Goal: Task Accomplishment & Management: Complete application form

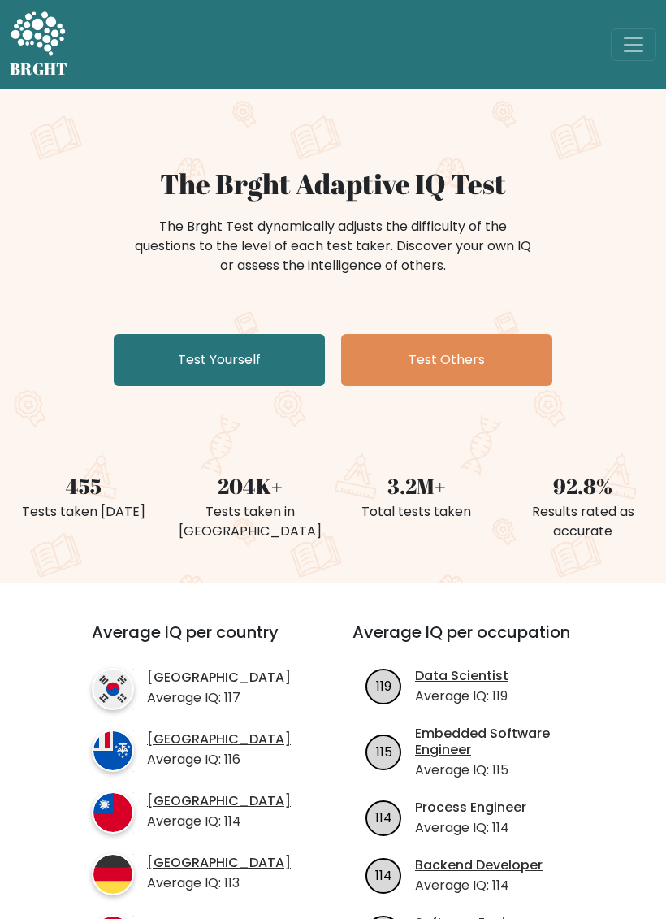
click at [169, 373] on link "Test Yourself" at bounding box center [219, 360] width 211 height 52
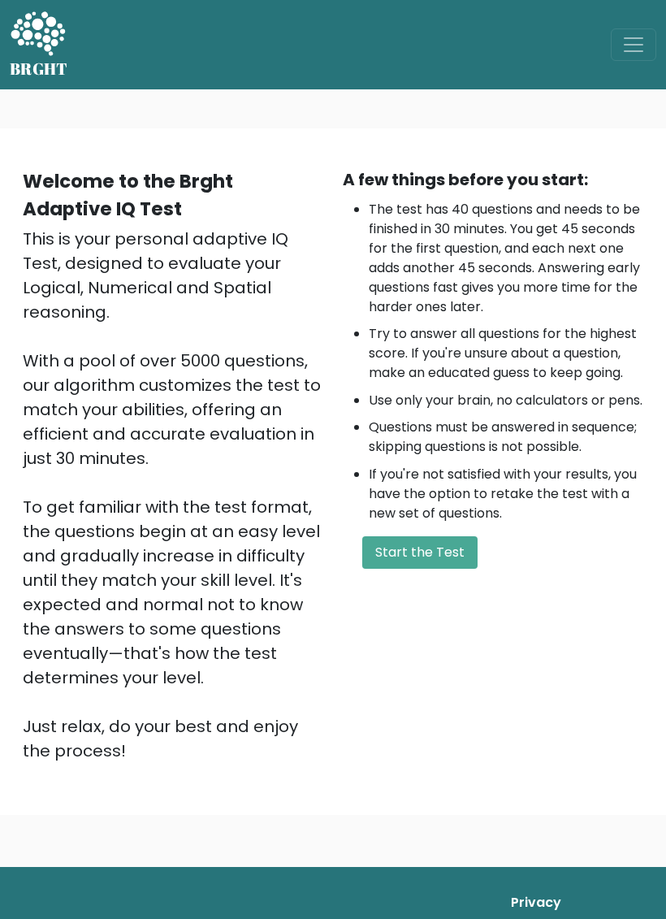
click at [448, 569] on button "Start the Test" at bounding box center [419, 552] width 115 height 33
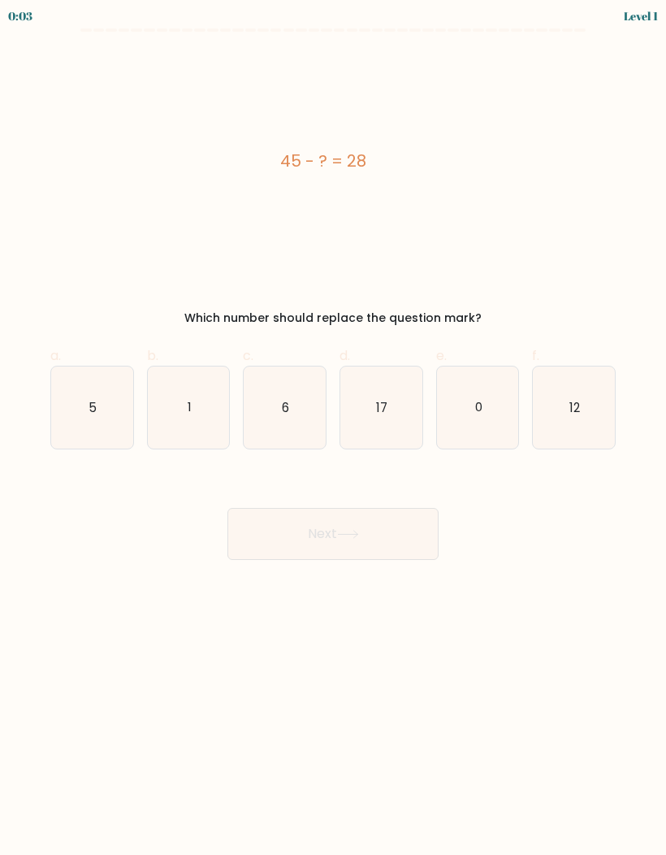
click at [406, 410] on icon "17" at bounding box center [382, 408] width 82 height 82
click at [334, 427] on input "d. 17" at bounding box center [333, 432] width 1 height 11
radio input "true"
click at [397, 533] on button "Next" at bounding box center [333, 534] width 211 height 52
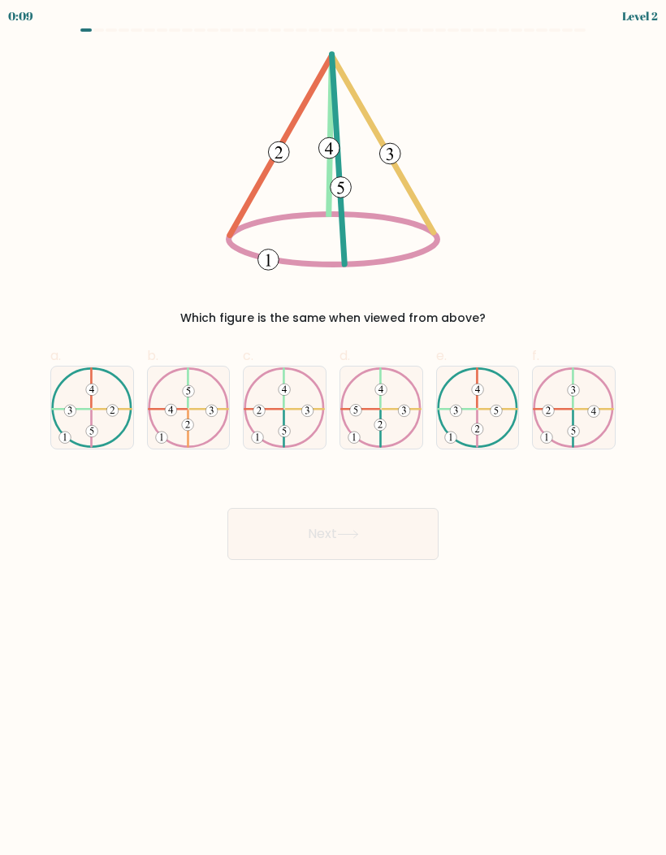
click at [306, 418] on icon at bounding box center [285, 407] width 82 height 81
click at [333, 427] on input "c." at bounding box center [333, 432] width 1 height 11
radio input "true"
click at [401, 527] on button "Next" at bounding box center [333, 534] width 211 height 52
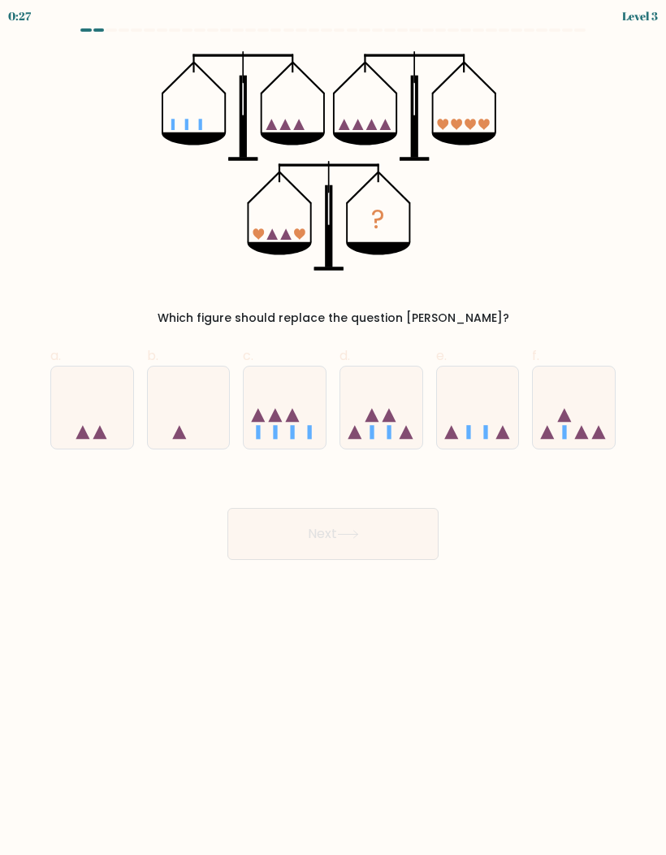
click at [490, 391] on icon at bounding box center [478, 407] width 82 height 67
click at [334, 427] on input "e." at bounding box center [333, 432] width 1 height 11
radio input "true"
click at [410, 541] on button "Next" at bounding box center [333, 534] width 211 height 52
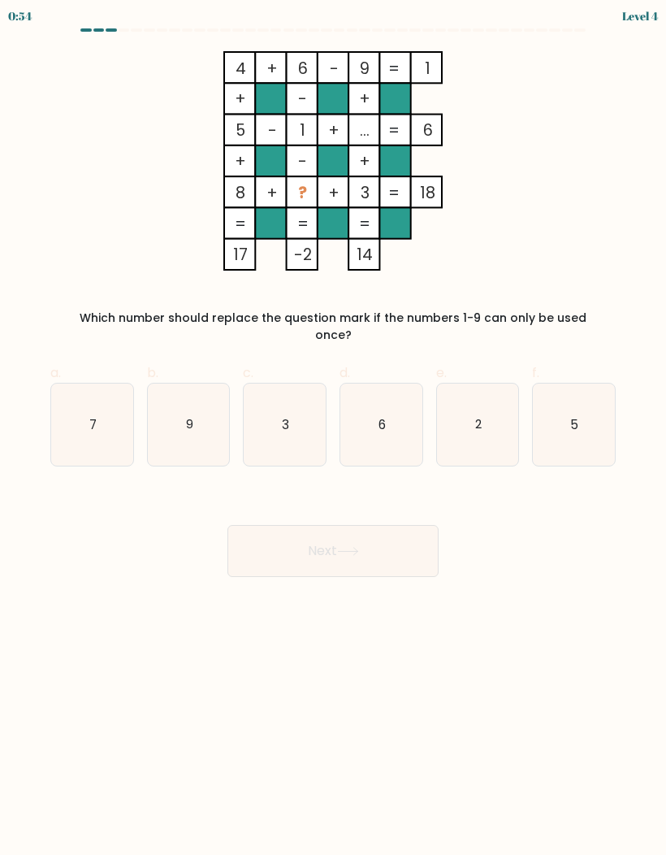
click at [492, 413] on icon "2" at bounding box center [478, 425] width 82 height 82
click at [334, 427] on input "e. 2" at bounding box center [333, 432] width 1 height 11
radio input "true"
click at [76, 394] on icon "7" at bounding box center [92, 425] width 82 height 82
click at [333, 427] on input "a. 7" at bounding box center [333, 432] width 1 height 11
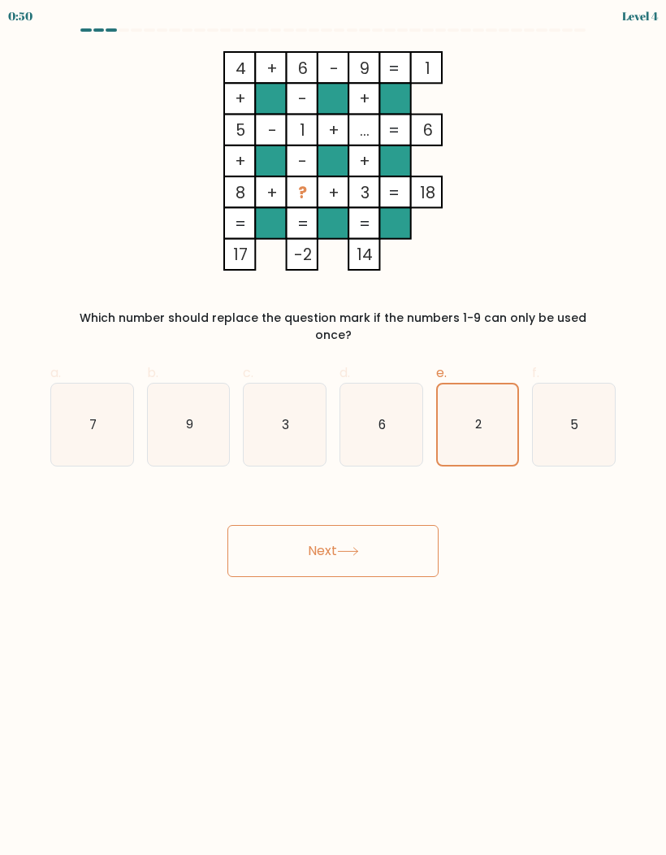
radio input "true"
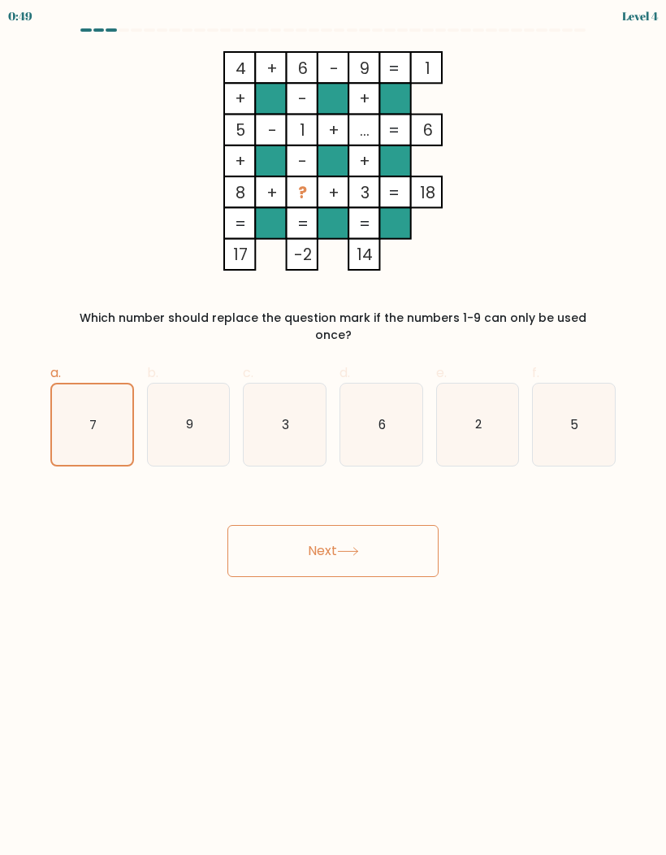
click at [432, 537] on button "Next" at bounding box center [333, 551] width 211 height 52
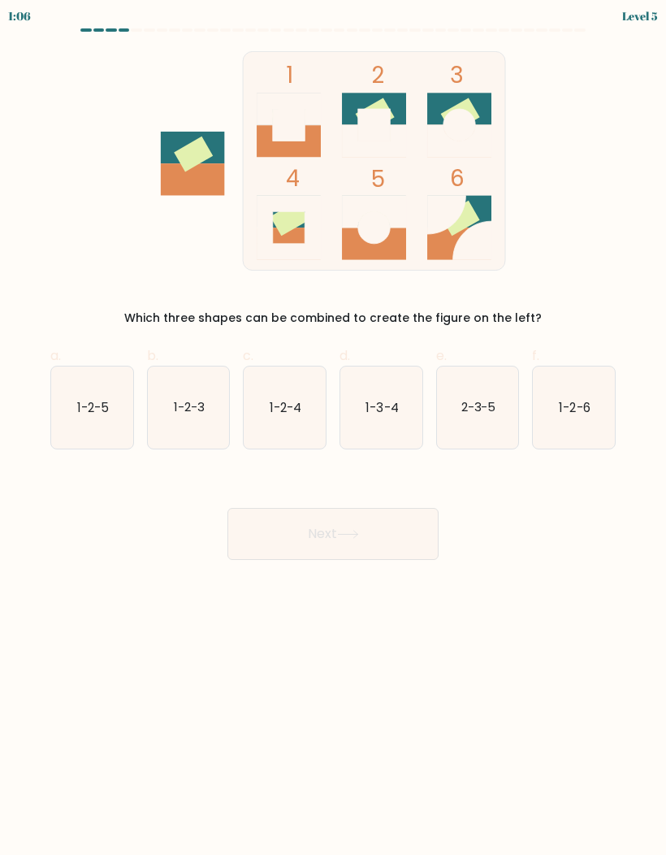
click at [278, 411] on text "1-2-4" at bounding box center [286, 406] width 32 height 17
click at [333, 427] on input "c. 1-2-4" at bounding box center [333, 432] width 1 height 11
radio input "true"
click at [280, 527] on button "Next" at bounding box center [333, 534] width 211 height 52
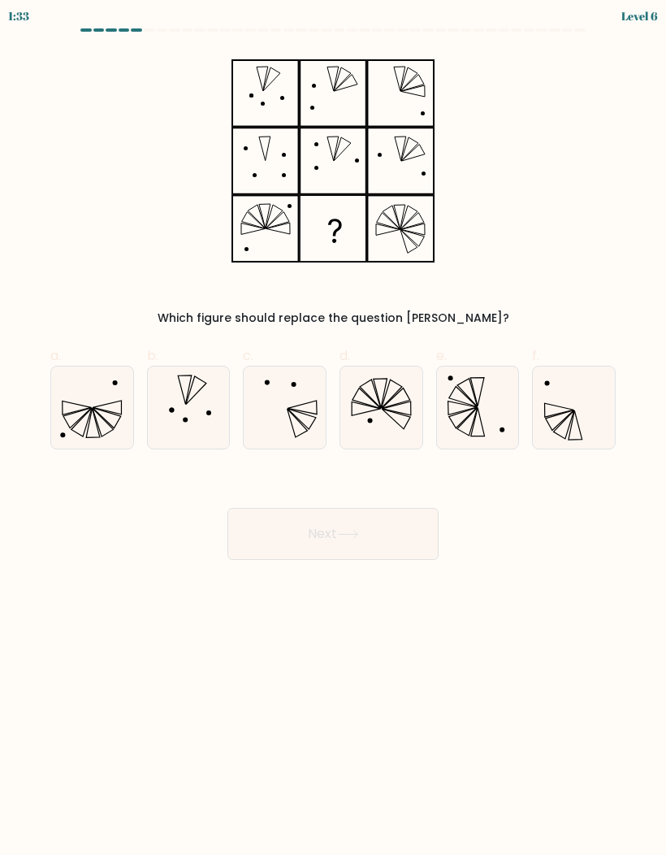
click at [78, 417] on icon at bounding box center [92, 408] width 82 height 82
click at [333, 427] on input "a." at bounding box center [333, 432] width 1 height 11
radio input "true"
click at [557, 427] on icon at bounding box center [574, 408] width 82 height 82
click at [334, 427] on input "f." at bounding box center [333, 432] width 1 height 11
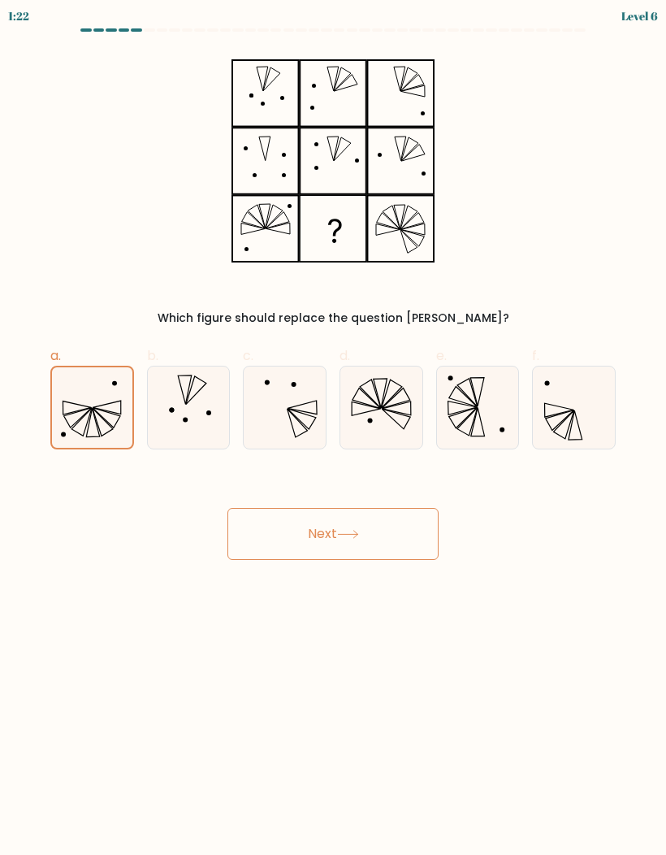
radio input "true"
click at [384, 544] on button "Next" at bounding box center [333, 534] width 211 height 52
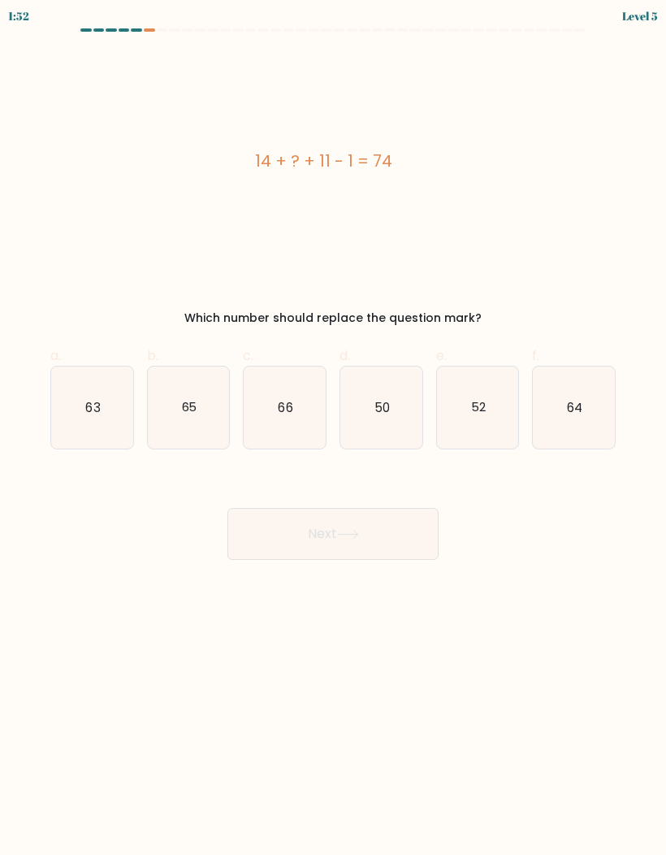
click at [495, 384] on icon "52" at bounding box center [478, 408] width 82 height 82
click at [334, 427] on input "e. 52" at bounding box center [333, 432] width 1 height 11
radio input "true"
click at [423, 553] on button "Next" at bounding box center [333, 534] width 211 height 52
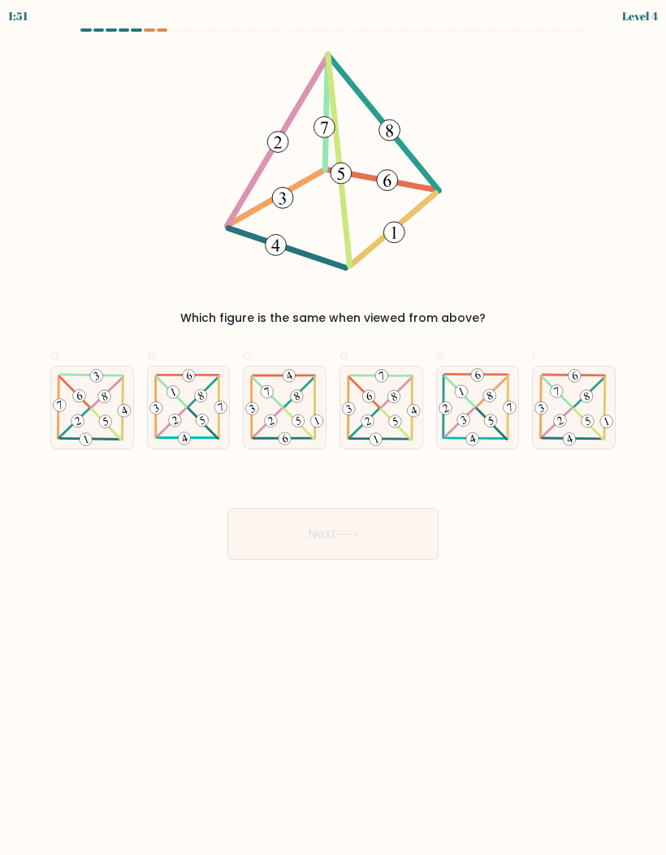
click at [387, 527] on button "Next" at bounding box center [333, 534] width 211 height 52
click at [581, 406] on icon at bounding box center [574, 407] width 82 height 80
click at [334, 427] on input "f." at bounding box center [333, 432] width 1 height 11
radio input "true"
click at [417, 543] on button "Next" at bounding box center [333, 534] width 211 height 52
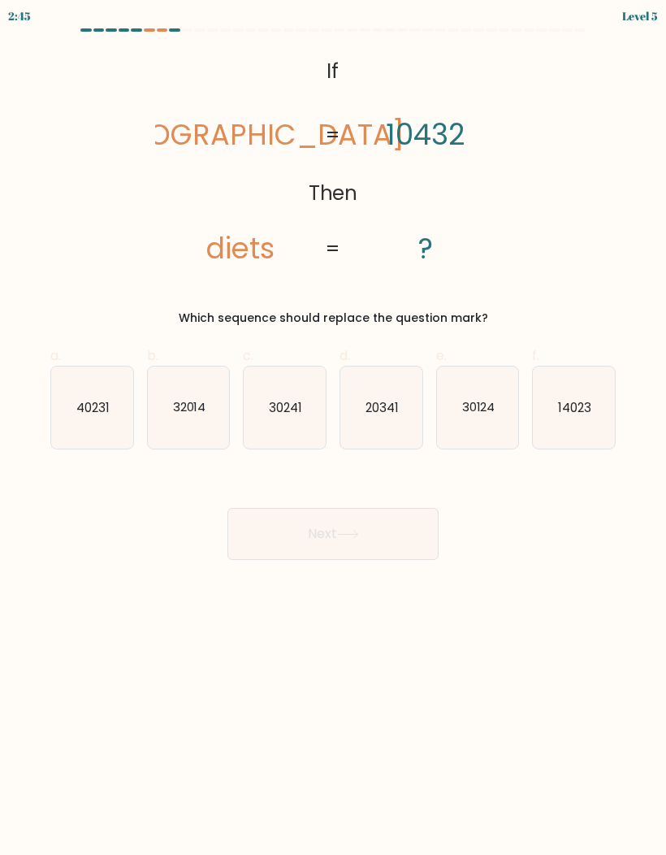
click at [401, 399] on icon "20341" at bounding box center [382, 408] width 82 height 82
click at [334, 427] on input "d. 20341" at bounding box center [333, 432] width 1 height 11
radio input "true"
click at [403, 540] on button "Next" at bounding box center [333, 534] width 211 height 52
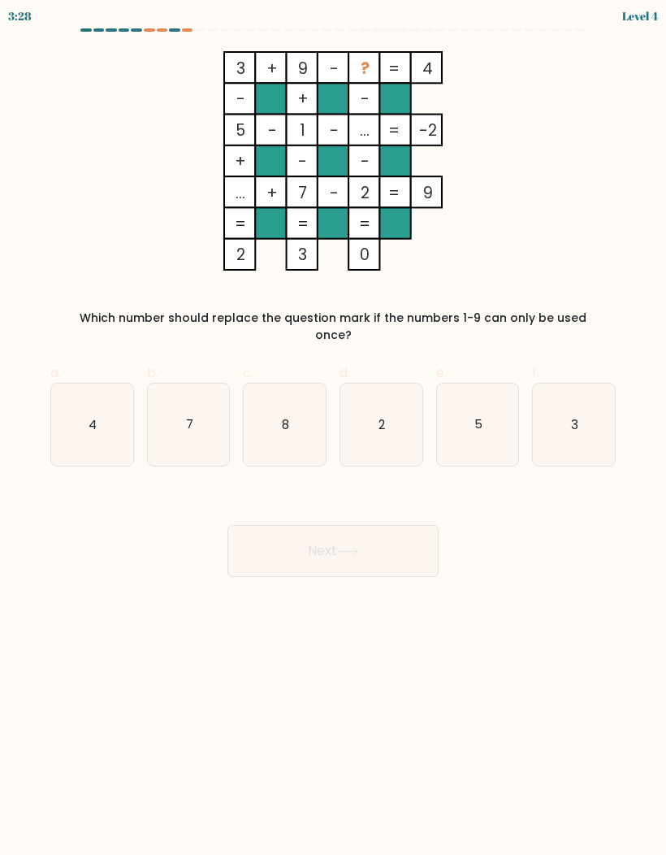
click at [518, 391] on icon "5" at bounding box center [478, 425] width 82 height 82
click at [334, 427] on input "e. 5" at bounding box center [333, 432] width 1 height 11
radio input "true"
click at [397, 532] on button "Next" at bounding box center [333, 551] width 211 height 52
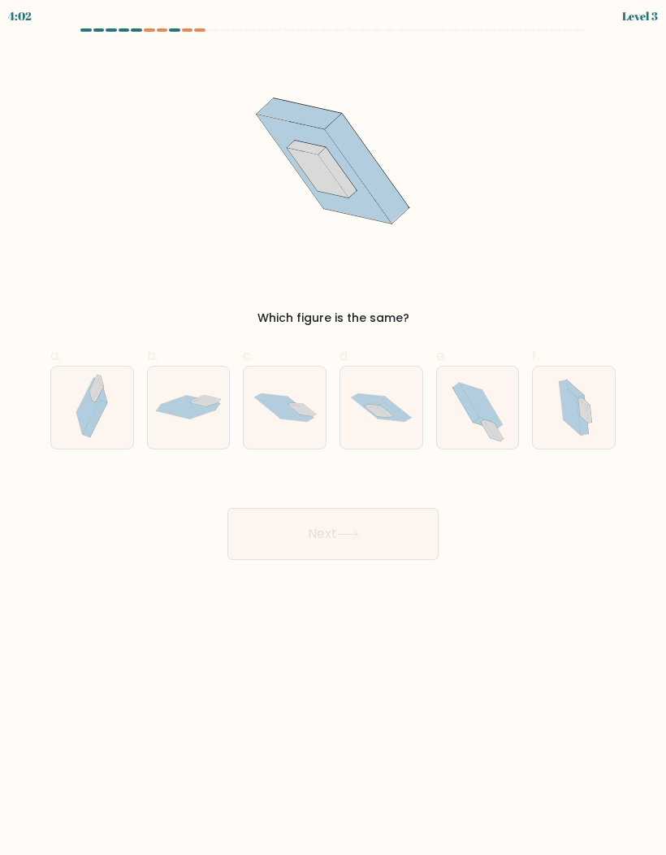
click at [76, 434] on icon at bounding box center [91, 408] width 47 height 82
click at [333, 434] on input "a." at bounding box center [333, 432] width 1 height 11
radio input "true"
click at [434, 548] on button "Next" at bounding box center [333, 534] width 211 height 52
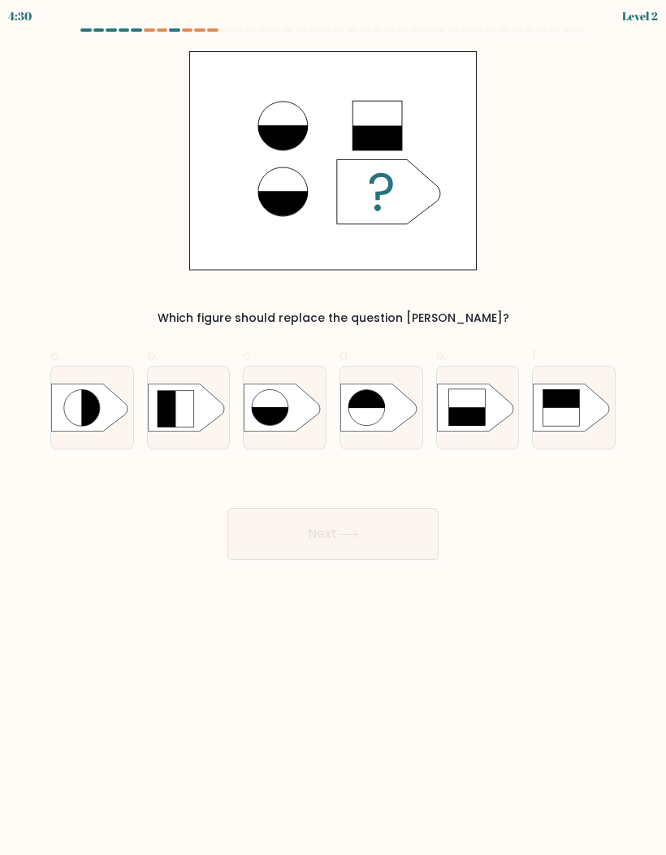
click at [504, 404] on rect at bounding box center [433, 384] width 213 height 162
click at [334, 427] on input "e." at bounding box center [333, 432] width 1 height 11
radio input "true"
click at [401, 541] on button "Next" at bounding box center [333, 534] width 211 height 52
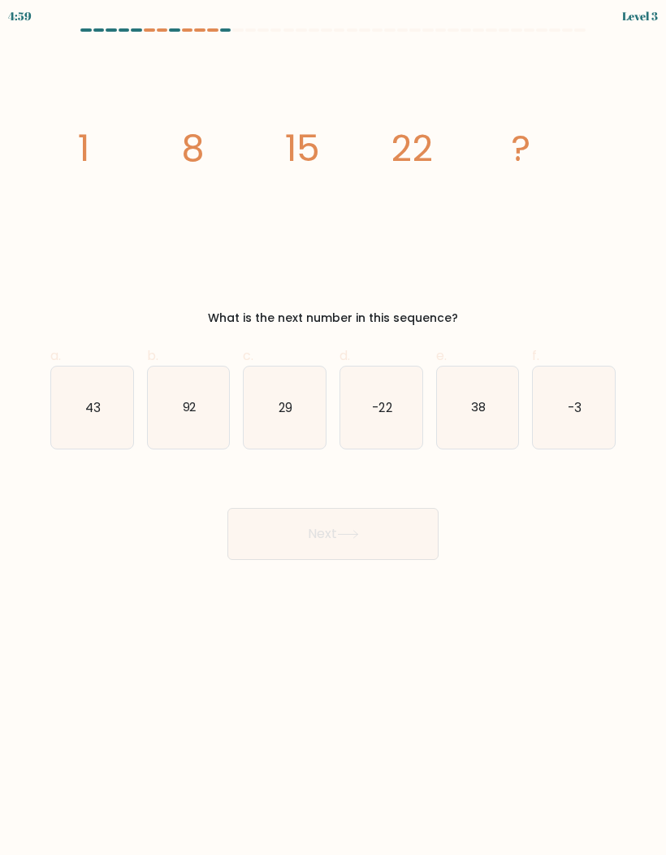
click at [502, 404] on icon "38" at bounding box center [478, 408] width 82 height 82
click at [334, 427] on input "e. 38" at bounding box center [333, 432] width 1 height 11
radio input "true"
click at [420, 539] on button "Next" at bounding box center [333, 534] width 211 height 52
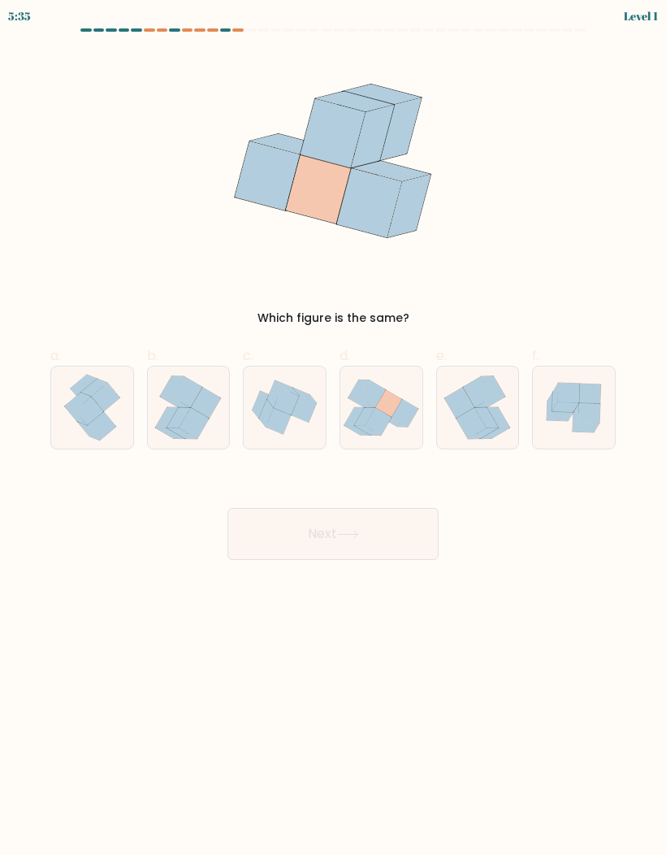
click at [401, 409] on icon at bounding box center [405, 413] width 27 height 28
click at [334, 427] on input "d." at bounding box center [333, 432] width 1 height 11
radio input "true"
click at [412, 525] on button "Next" at bounding box center [333, 534] width 211 height 52
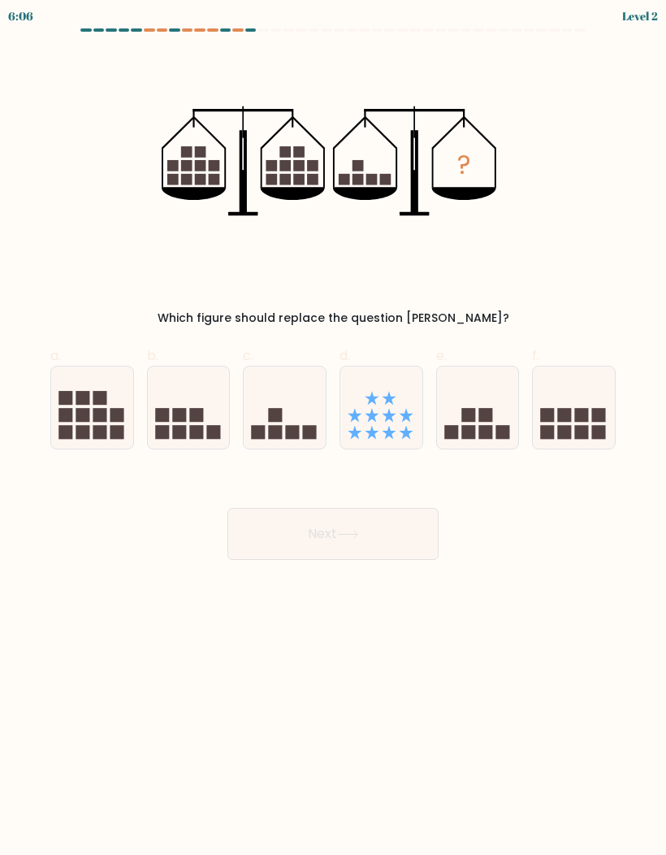
click at [297, 406] on icon at bounding box center [285, 407] width 82 height 67
click at [333, 427] on input "c." at bounding box center [333, 432] width 1 height 11
radio input "true"
click at [400, 526] on button "Next" at bounding box center [333, 534] width 211 height 52
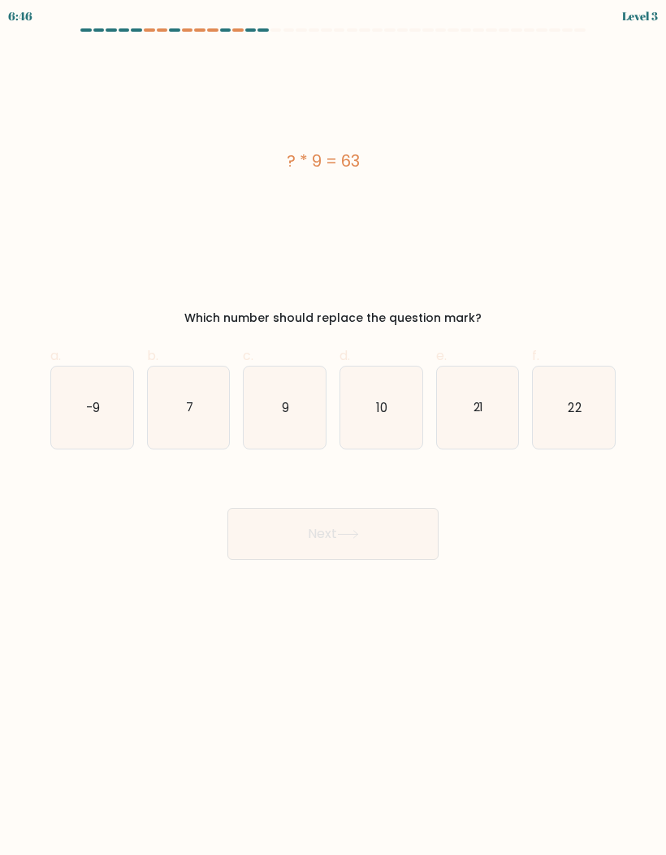
click at [301, 409] on icon "9" at bounding box center [285, 408] width 82 height 82
click at [333, 427] on input "c. 9" at bounding box center [333, 432] width 1 height 11
radio input "true"
click at [393, 533] on button "Next" at bounding box center [333, 534] width 211 height 52
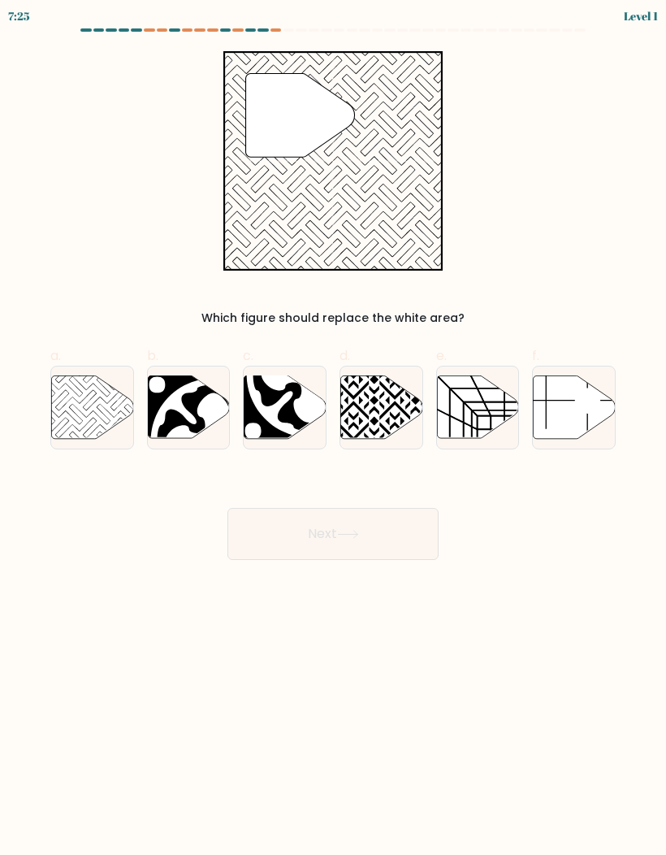
click at [90, 423] on icon at bounding box center [92, 406] width 82 height 63
click at [333, 427] on input "a." at bounding box center [333, 432] width 1 height 11
radio input "true"
click at [368, 554] on button "Next" at bounding box center [333, 534] width 211 height 52
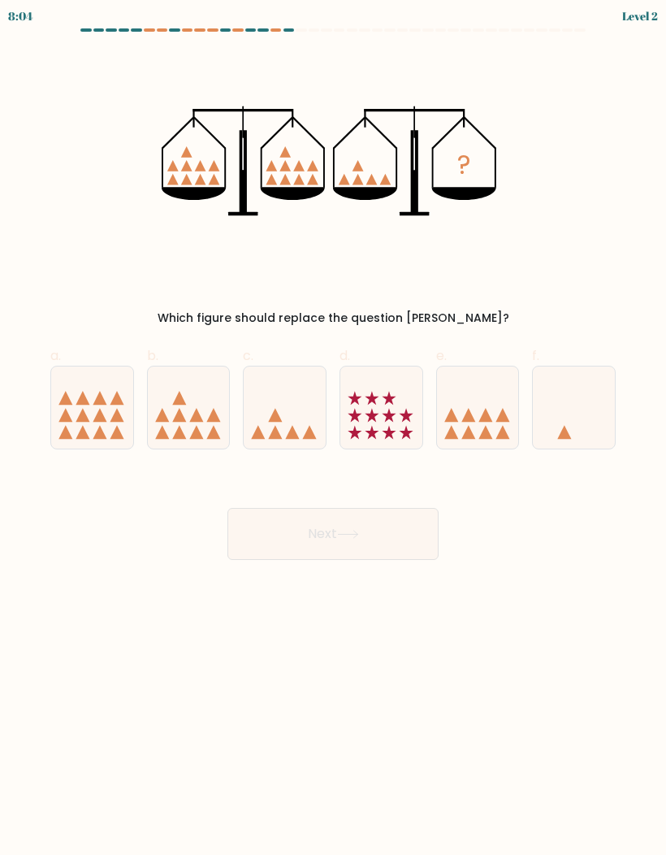
click at [291, 406] on icon at bounding box center [285, 407] width 82 height 67
click at [333, 427] on input "c." at bounding box center [333, 432] width 1 height 11
radio input "true"
click at [422, 540] on button "Next" at bounding box center [333, 534] width 211 height 52
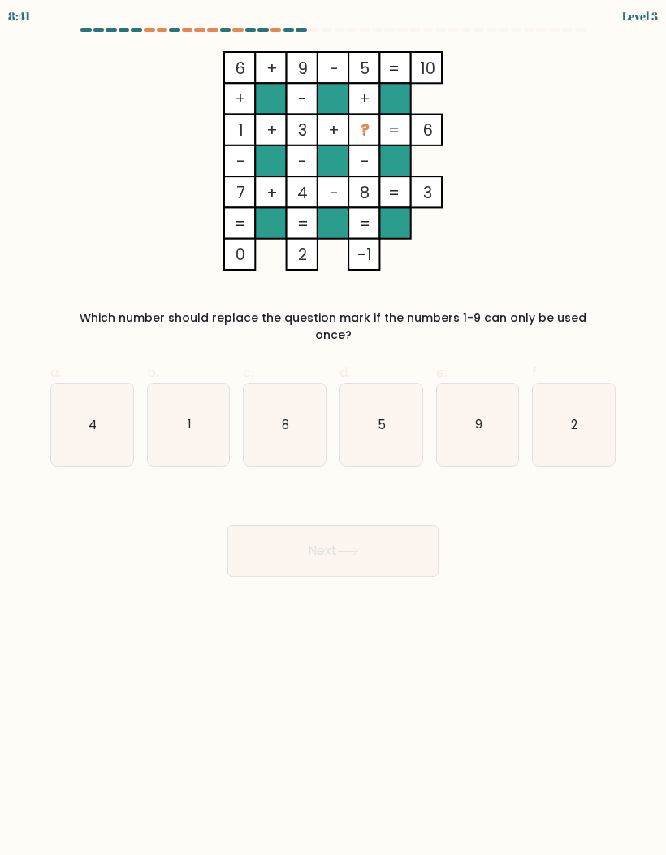
click at [577, 415] on text "2" at bounding box center [575, 423] width 7 height 17
click at [334, 427] on input "f. 2" at bounding box center [333, 432] width 1 height 11
radio input "true"
click at [417, 531] on button "Next" at bounding box center [333, 551] width 211 height 52
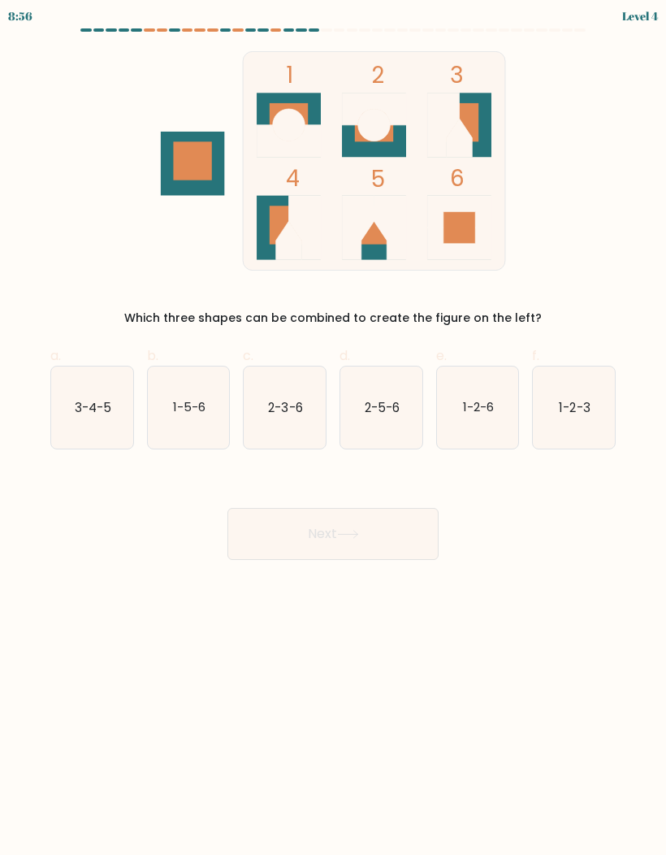
click at [103, 411] on text "3-4-5" at bounding box center [93, 406] width 37 height 17
click at [333, 427] on input "a. 3-4-5" at bounding box center [333, 432] width 1 height 11
radio input "true"
click at [396, 529] on button "Next" at bounding box center [333, 534] width 211 height 52
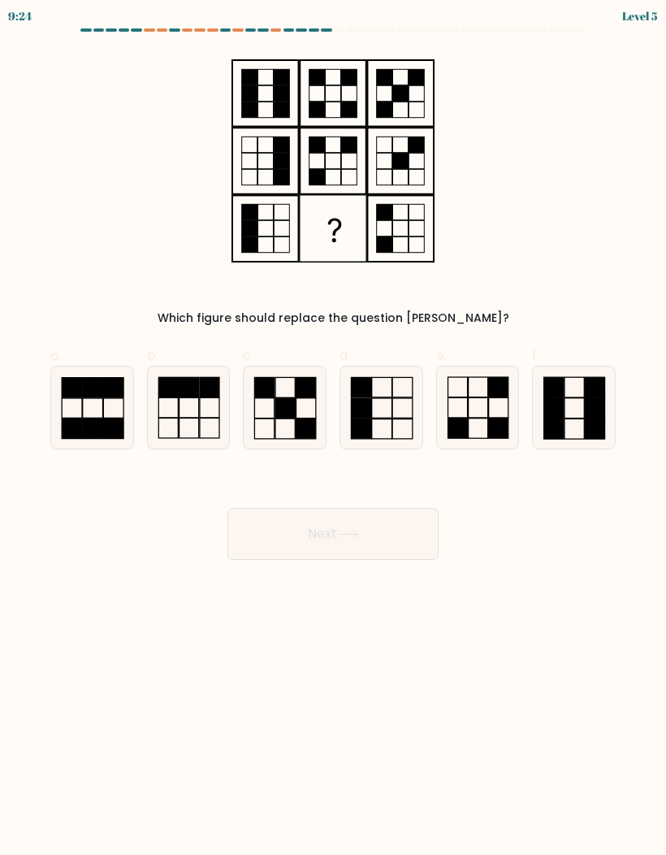
click at [506, 419] on rect at bounding box center [499, 429] width 20 height 20
click at [334, 427] on input "e." at bounding box center [333, 432] width 1 height 11
radio input "true"
click at [405, 553] on button "Next" at bounding box center [333, 534] width 211 height 52
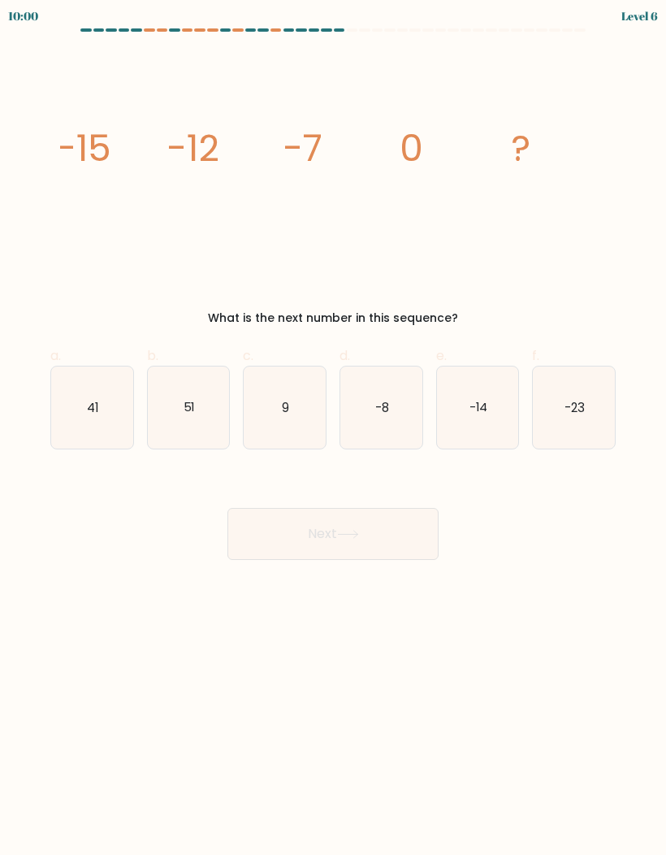
click at [414, 402] on icon "-8" at bounding box center [382, 408] width 82 height 82
click at [334, 427] on input "d. -8" at bounding box center [333, 432] width 1 height 11
radio input "true"
click at [425, 543] on button "Next" at bounding box center [333, 534] width 211 height 52
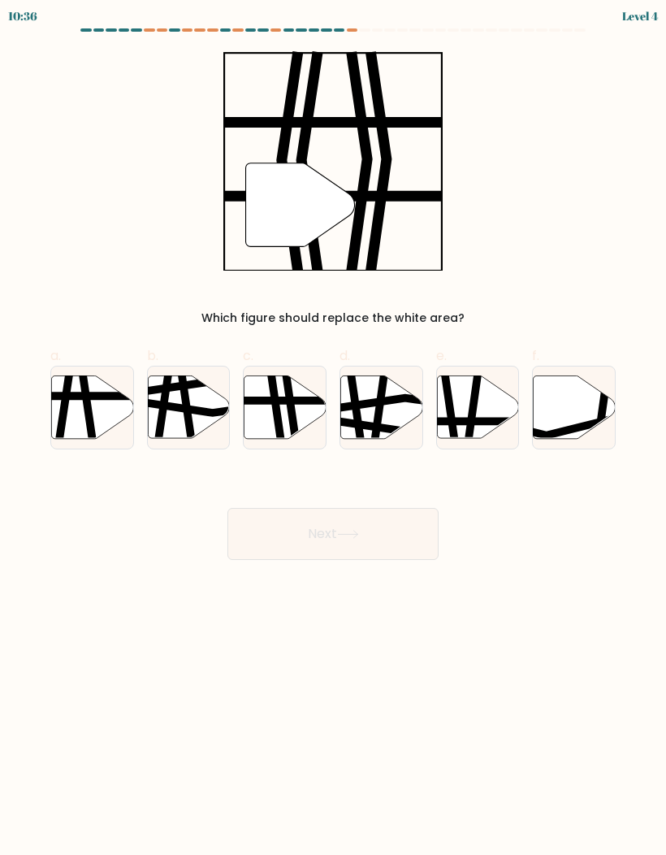
click at [293, 403] on icon at bounding box center [292, 375] width 12 height 165
click at [333, 427] on input "c." at bounding box center [333, 432] width 1 height 11
radio input "true"
click at [383, 518] on button "Next" at bounding box center [333, 534] width 211 height 52
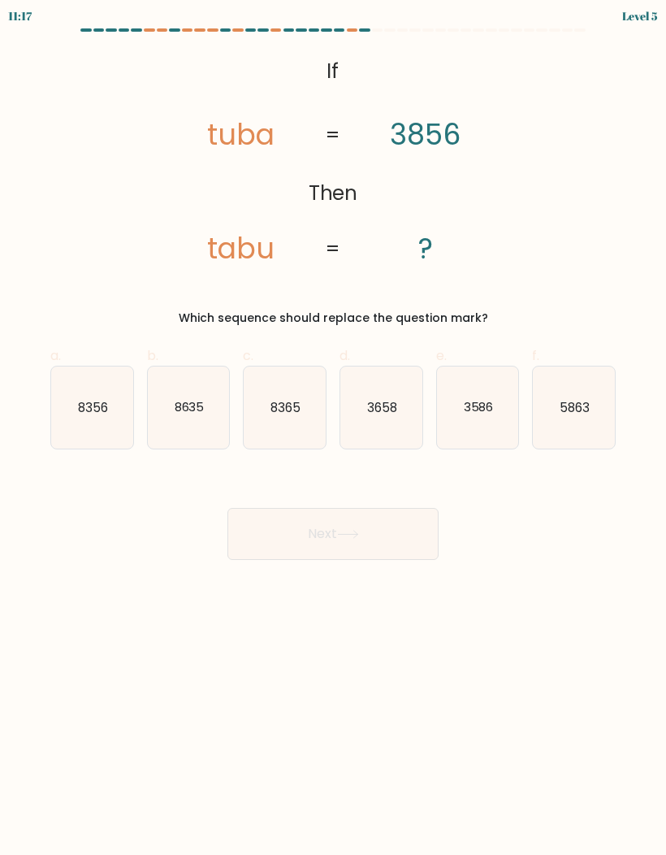
click at [397, 417] on icon "3658" at bounding box center [382, 408] width 82 height 82
click at [334, 427] on input "d. 3658" at bounding box center [333, 432] width 1 height 11
radio input "true"
click at [407, 524] on button "Next" at bounding box center [333, 534] width 211 height 52
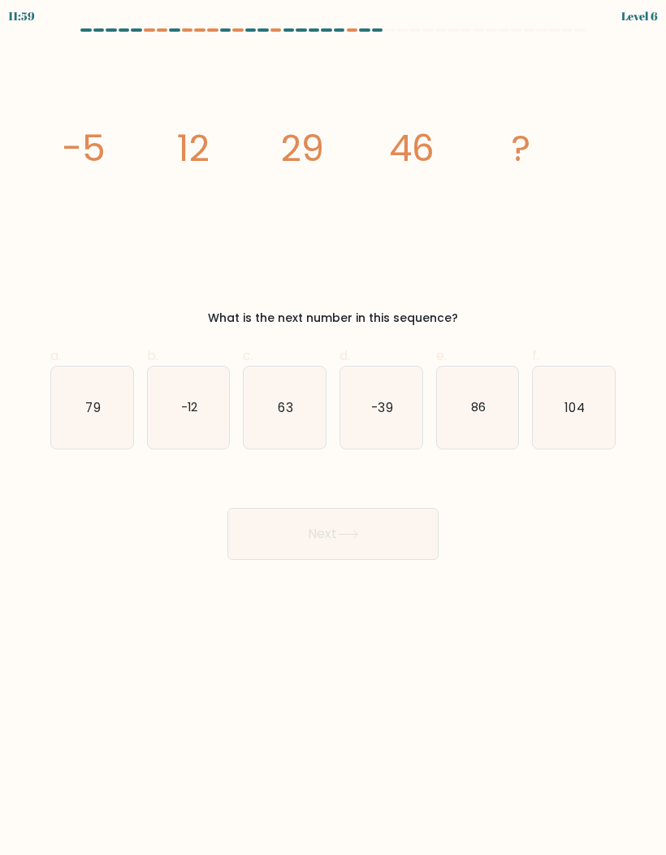
click at [484, 404] on text "86" at bounding box center [478, 406] width 15 height 17
click at [334, 427] on input "e. 86" at bounding box center [333, 432] width 1 height 11
radio input "true"
click at [413, 530] on button "Next" at bounding box center [333, 534] width 211 height 52
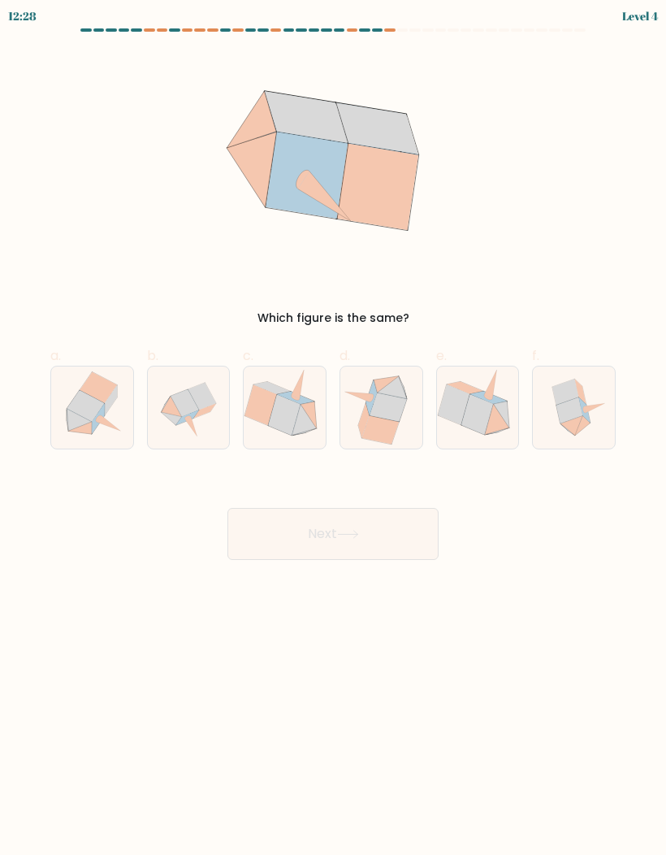
click at [600, 419] on icon at bounding box center [574, 408] width 81 height 82
click at [334, 427] on input "f." at bounding box center [333, 432] width 1 height 11
radio input "true"
click at [417, 540] on button "Next" at bounding box center [333, 534] width 211 height 52
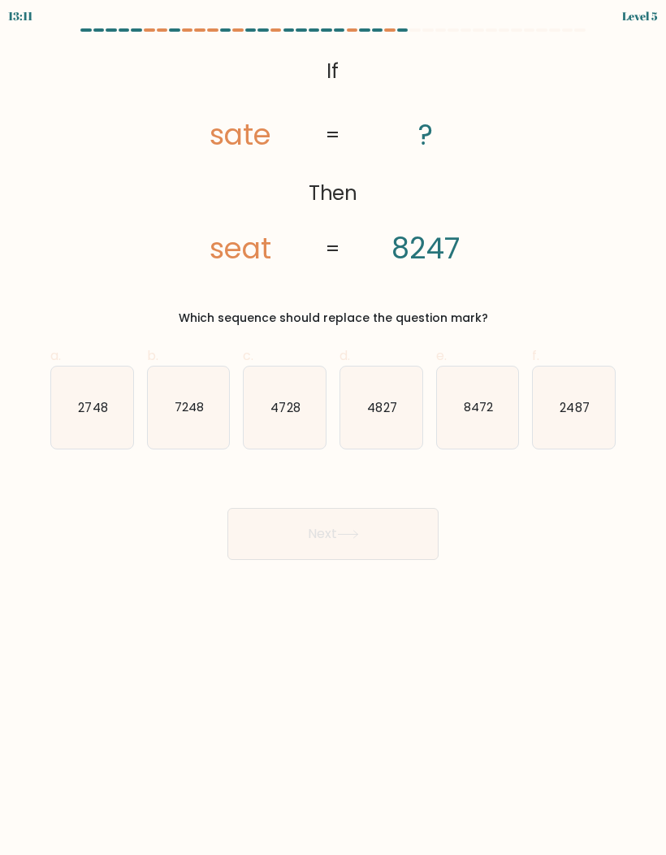
click at [512, 396] on icon "8472" at bounding box center [478, 408] width 82 height 82
click at [334, 427] on input "e. 8472" at bounding box center [333, 432] width 1 height 11
radio input "true"
click at [406, 540] on button "Next" at bounding box center [333, 534] width 211 height 52
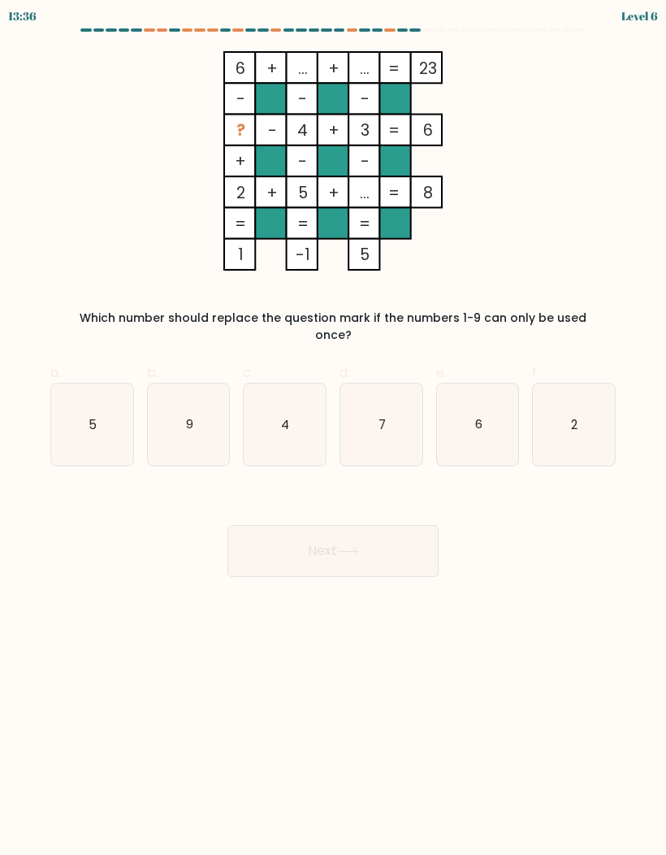
click at [393, 426] on icon "7" at bounding box center [382, 425] width 82 height 82
click at [334, 427] on input "d. 7" at bounding box center [333, 432] width 1 height 11
radio input "true"
click at [426, 540] on button "Next" at bounding box center [333, 551] width 211 height 52
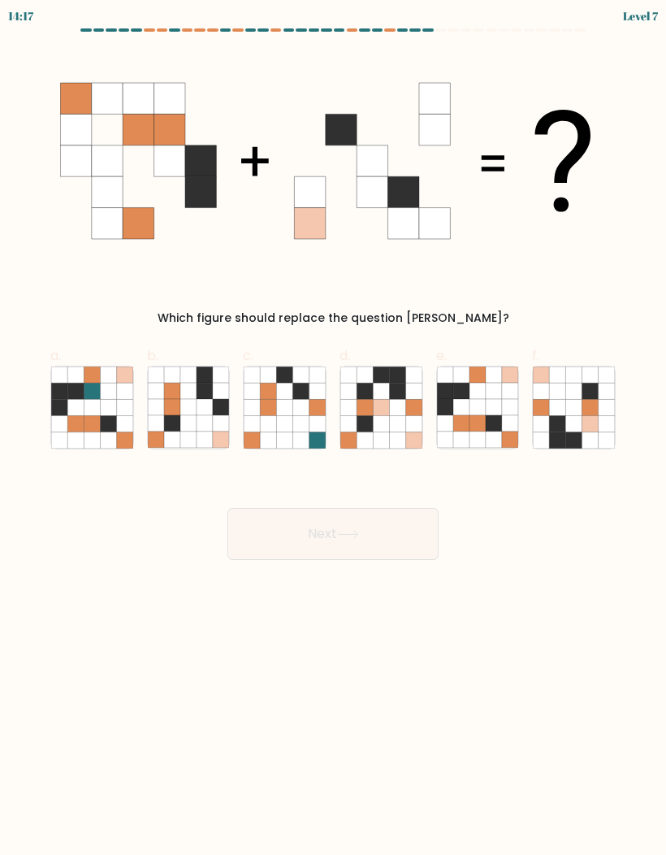
click at [502, 420] on icon at bounding box center [510, 423] width 16 height 16
click at [334, 427] on input "e." at bounding box center [333, 432] width 1 height 11
radio input "true"
click at [419, 530] on button "Next" at bounding box center [333, 534] width 211 height 52
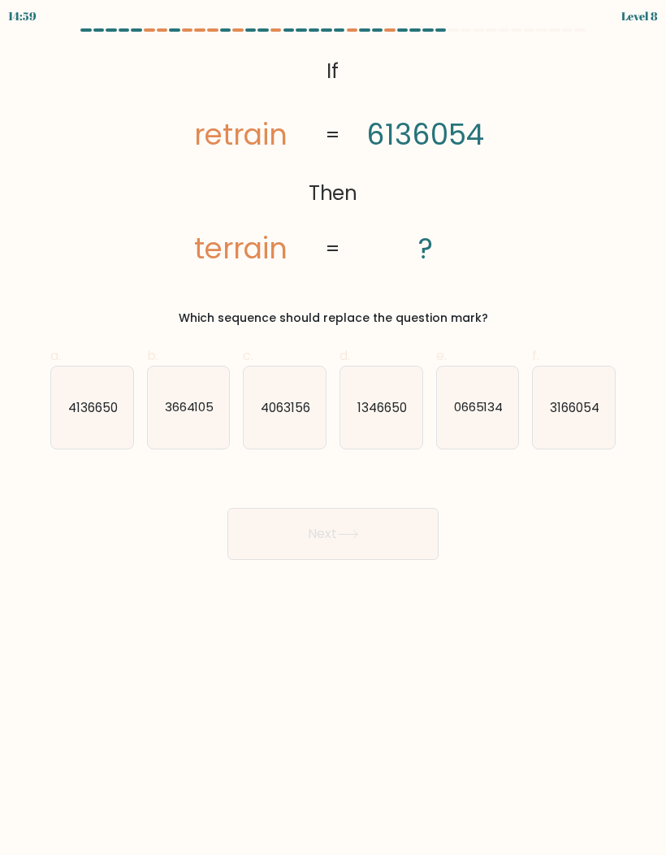
click at [592, 430] on icon "3166054" at bounding box center [574, 408] width 82 height 82
click at [334, 430] on input "f. 3166054" at bounding box center [333, 432] width 1 height 11
radio input "true"
click at [431, 540] on button "Next" at bounding box center [333, 534] width 211 height 52
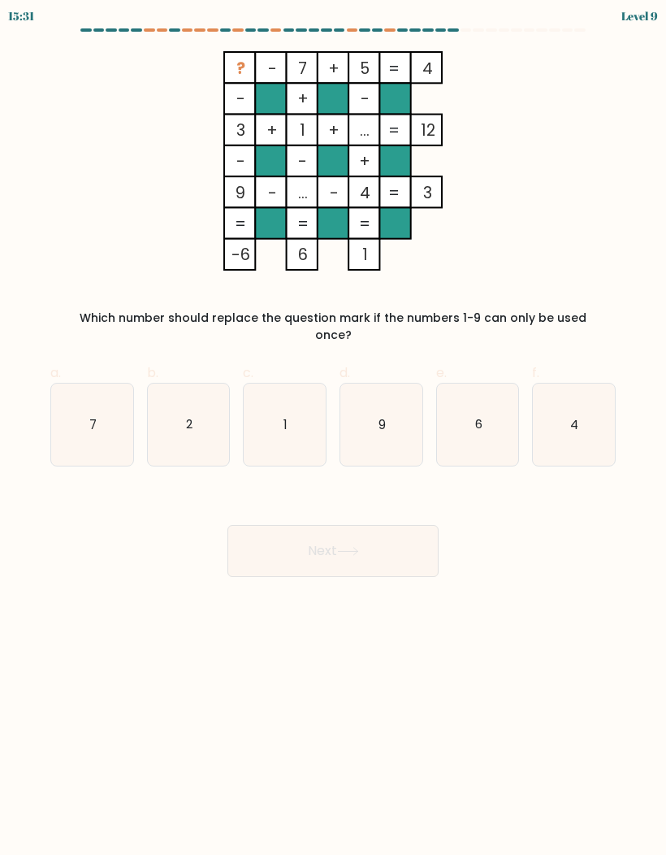
click at [213, 413] on icon "2" at bounding box center [189, 425] width 82 height 82
click at [333, 427] on input "b. 2" at bounding box center [333, 432] width 1 height 11
radio input "true"
click at [433, 543] on button "Next" at bounding box center [333, 551] width 211 height 52
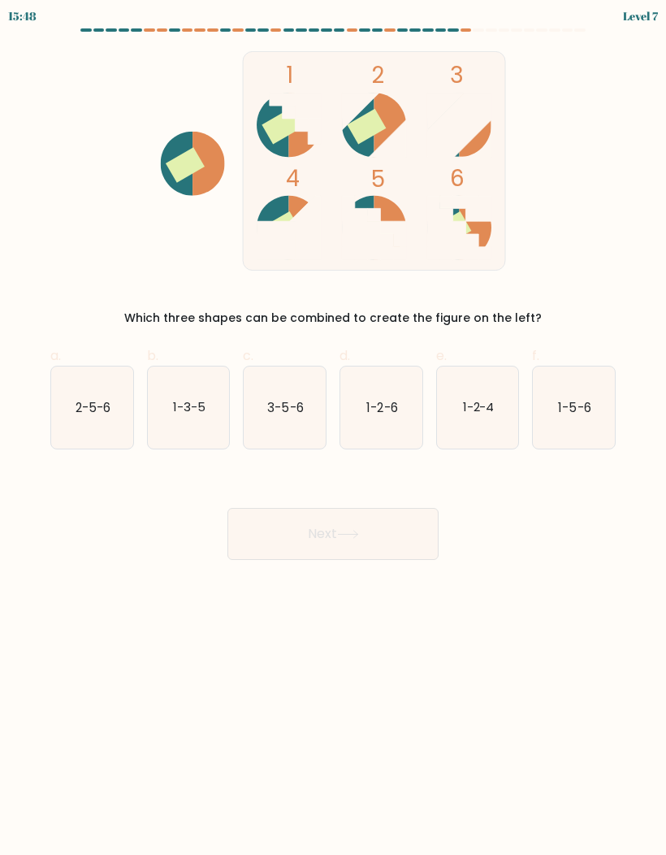
click at [591, 414] on text "1-5-6" at bounding box center [575, 406] width 33 height 17
click at [334, 427] on input "f. 1-5-6" at bounding box center [333, 432] width 1 height 11
radio input "true"
click at [422, 544] on button "Next" at bounding box center [333, 534] width 211 height 52
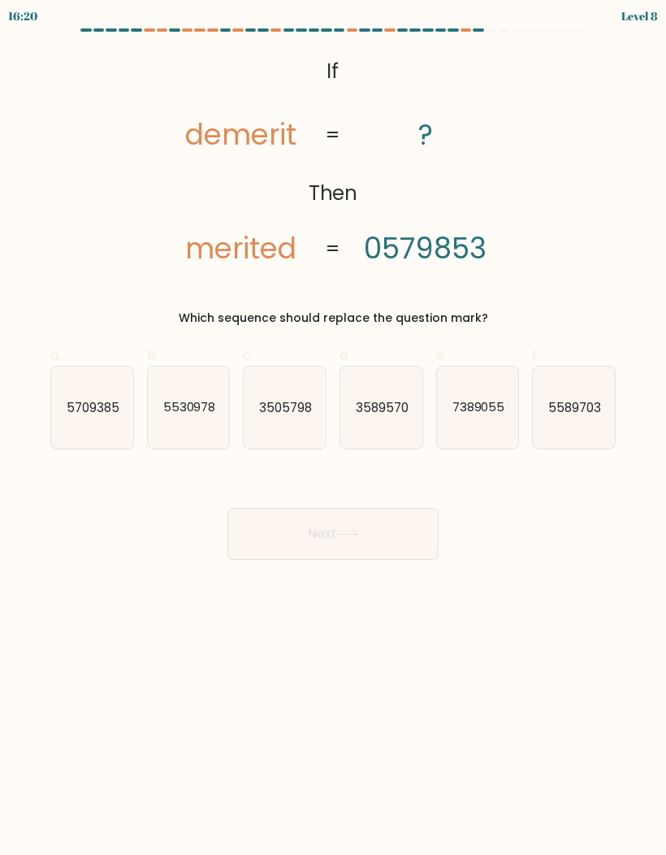
click at [383, 423] on icon "3589570" at bounding box center [382, 408] width 82 height 82
click at [334, 427] on input "d. 3589570" at bounding box center [333, 432] width 1 height 11
radio input "true"
click at [410, 528] on button "Next" at bounding box center [333, 534] width 211 height 52
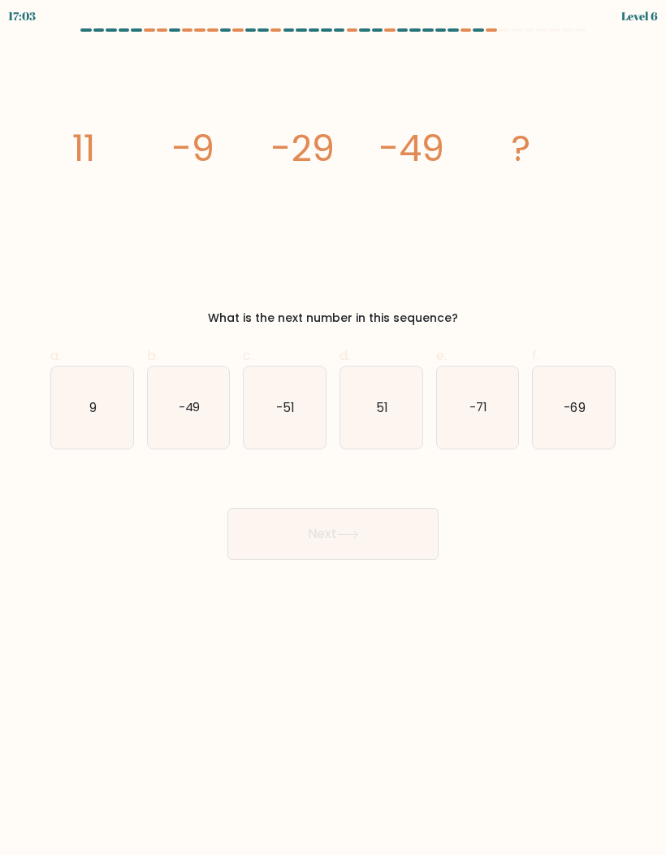
click at [467, 410] on icon "-71" at bounding box center [478, 408] width 82 height 82
click at [334, 427] on input "e. -71" at bounding box center [333, 432] width 1 height 11
radio input "true"
click at [403, 530] on button "Next" at bounding box center [333, 534] width 211 height 52
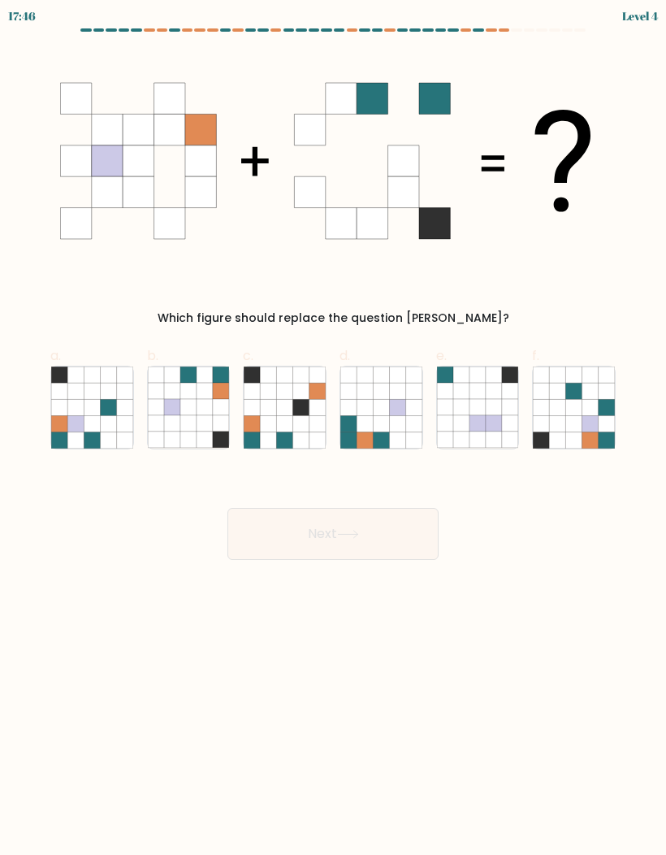
click at [436, 418] on div at bounding box center [478, 408] width 84 height 84
click at [334, 427] on input "e." at bounding box center [333, 432] width 1 height 11
radio input "true"
click at [434, 517] on button "Next" at bounding box center [333, 534] width 211 height 52
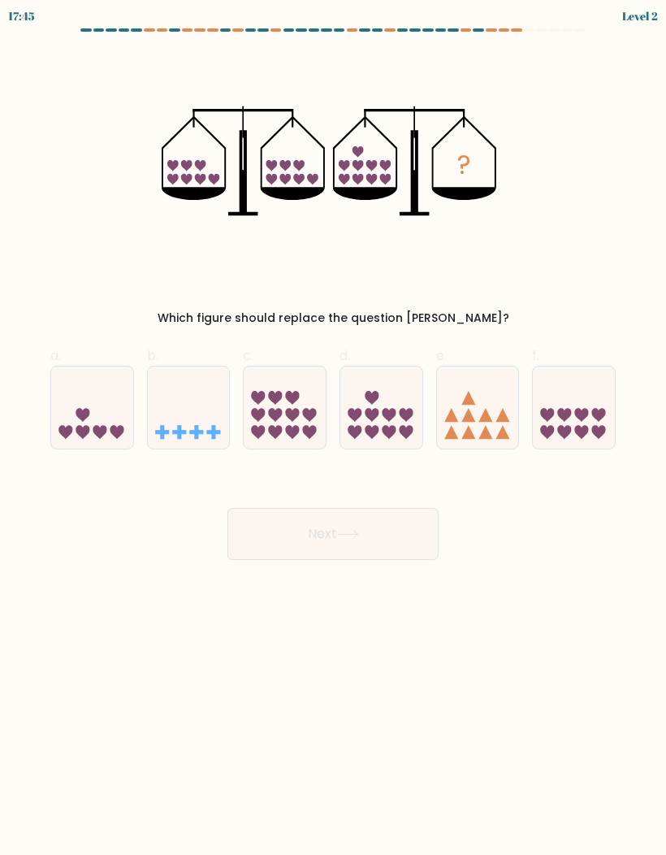
click at [495, 423] on icon at bounding box center [478, 407] width 82 height 67
click at [334, 427] on input "e." at bounding box center [333, 432] width 1 height 11
radio input "true"
click at [422, 530] on button "Next" at bounding box center [333, 534] width 211 height 52
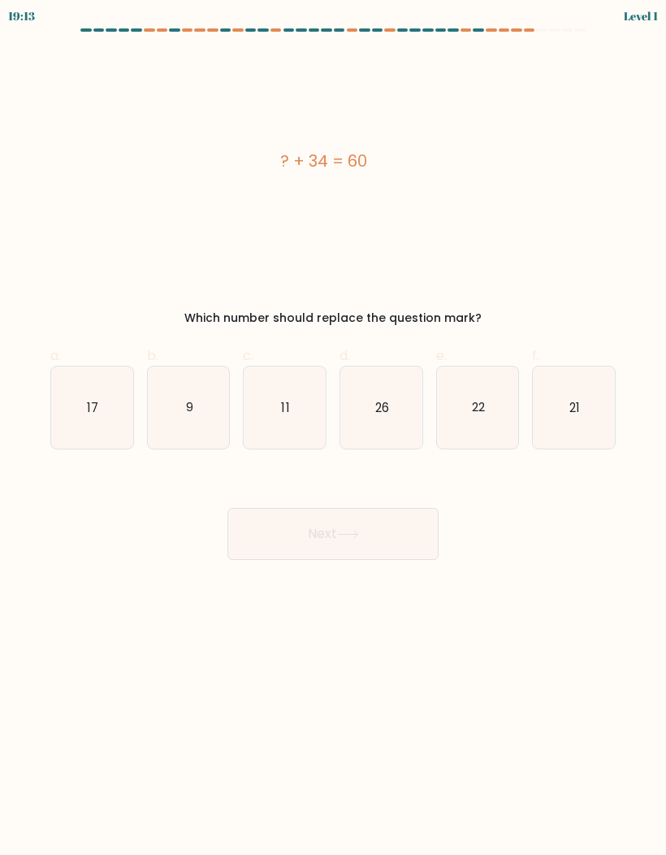
click at [412, 540] on button "Next" at bounding box center [333, 534] width 211 height 52
click at [465, 406] on icon "22" at bounding box center [478, 408] width 82 height 82
click at [334, 427] on input "e. 22" at bounding box center [333, 432] width 1 height 11
radio input "true"
click at [404, 538] on button "Next" at bounding box center [333, 534] width 211 height 52
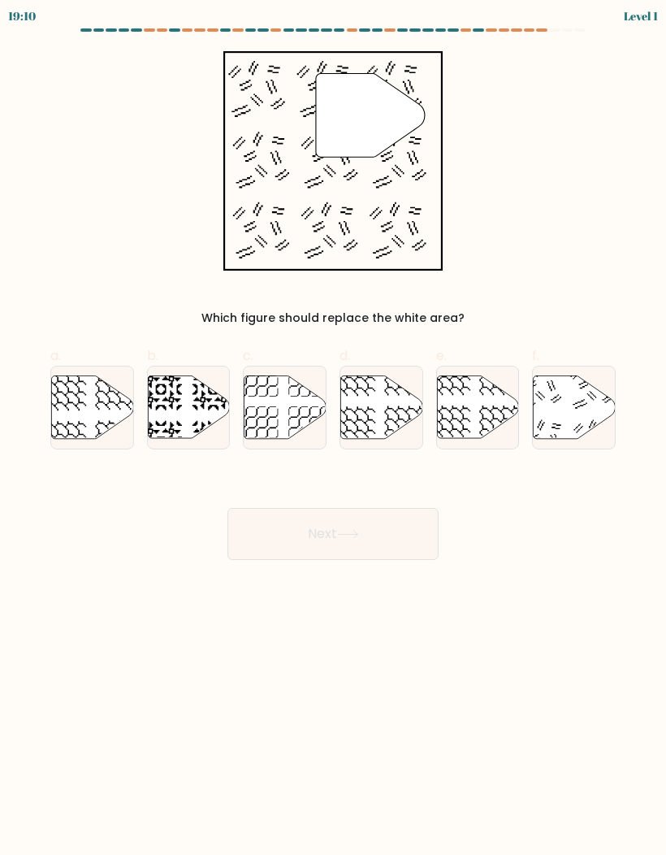
click at [506, 419] on icon at bounding box center [500, 427] width 42 height 42
click at [334, 427] on input "e." at bounding box center [333, 432] width 1 height 11
radio input "true"
click at [506, 415] on icon at bounding box center [478, 407] width 80 height 62
click at [334, 427] on input "e." at bounding box center [333, 432] width 1 height 11
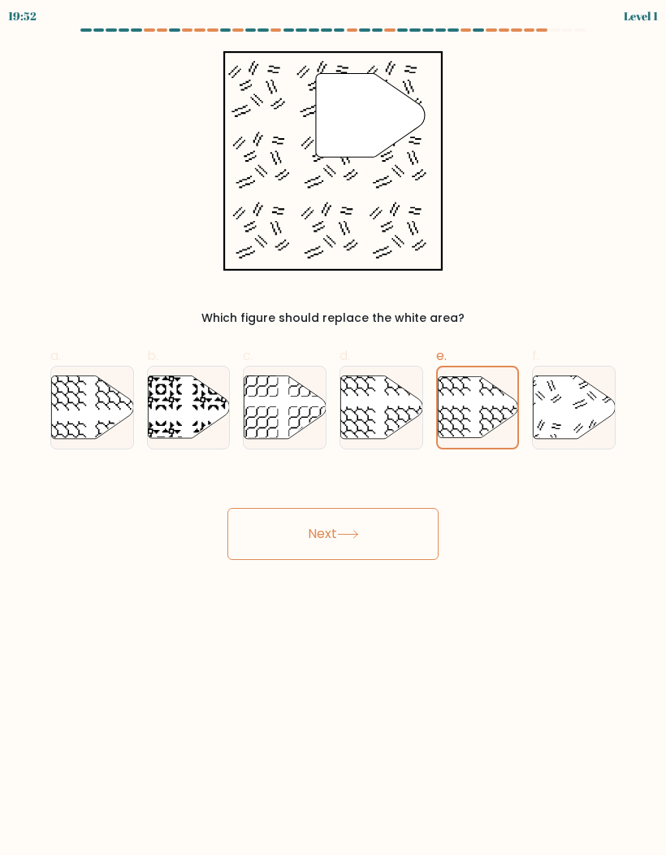
click at [572, 412] on icon at bounding box center [575, 406] width 82 height 63
click at [334, 427] on input "f." at bounding box center [333, 432] width 1 height 11
radio input "true"
click at [398, 545] on button "Next" at bounding box center [333, 534] width 211 height 52
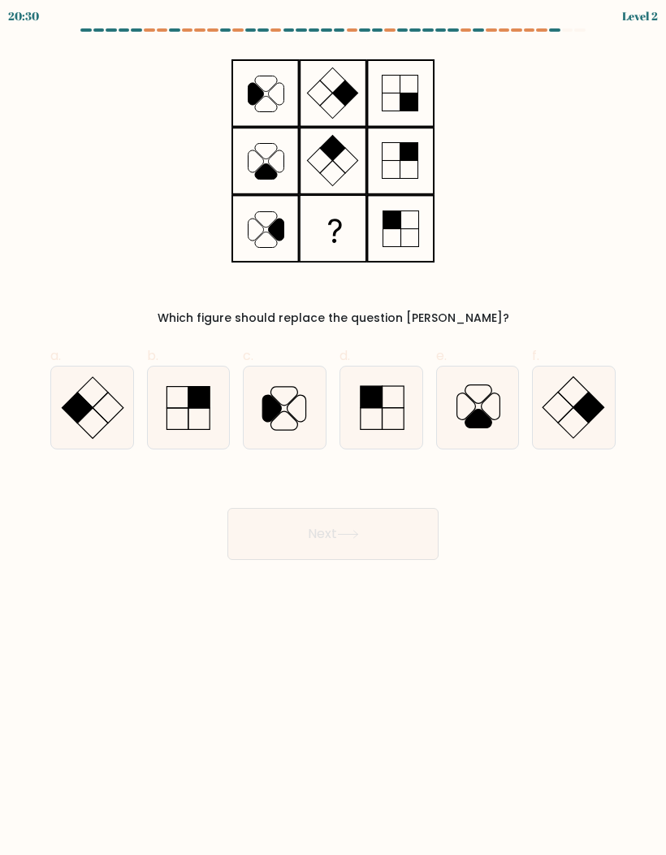
click at [100, 413] on icon at bounding box center [92, 408] width 82 height 82
click at [333, 427] on input "a." at bounding box center [333, 432] width 1 height 11
radio input "true"
click at [426, 539] on button "Next" at bounding box center [333, 534] width 211 height 52
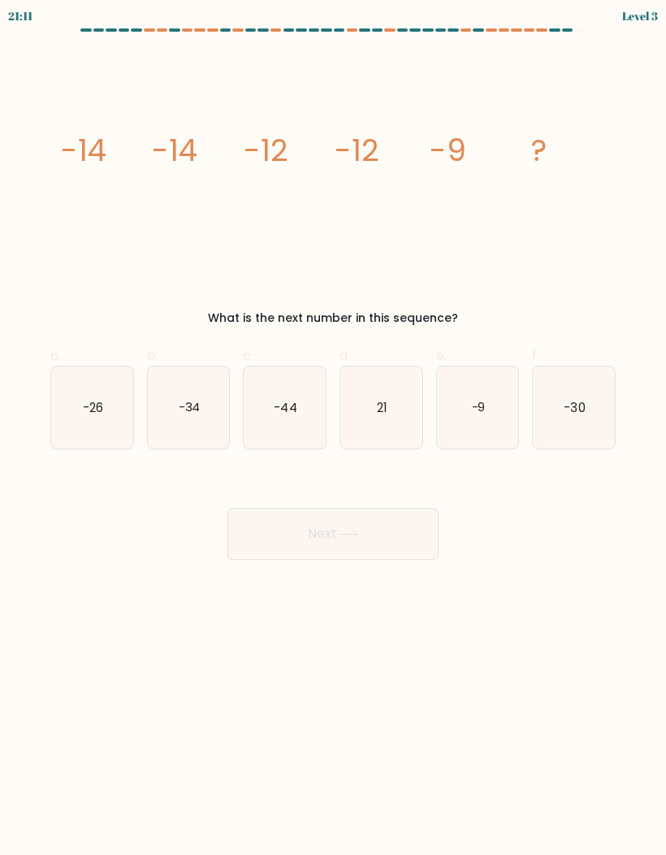
click at [477, 436] on icon "-9" at bounding box center [478, 408] width 82 height 82
click at [334, 436] on input "e. -9" at bounding box center [333, 432] width 1 height 11
radio input "true"
click at [418, 543] on button "Next" at bounding box center [333, 534] width 211 height 52
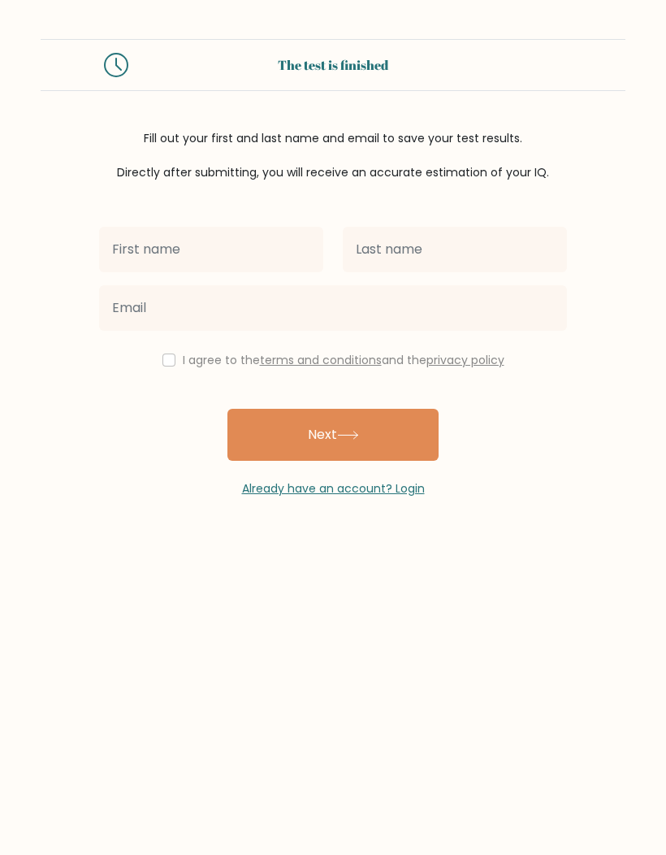
click at [126, 252] on input "text" at bounding box center [211, 250] width 224 height 46
type input "[PERSON_NAME]"
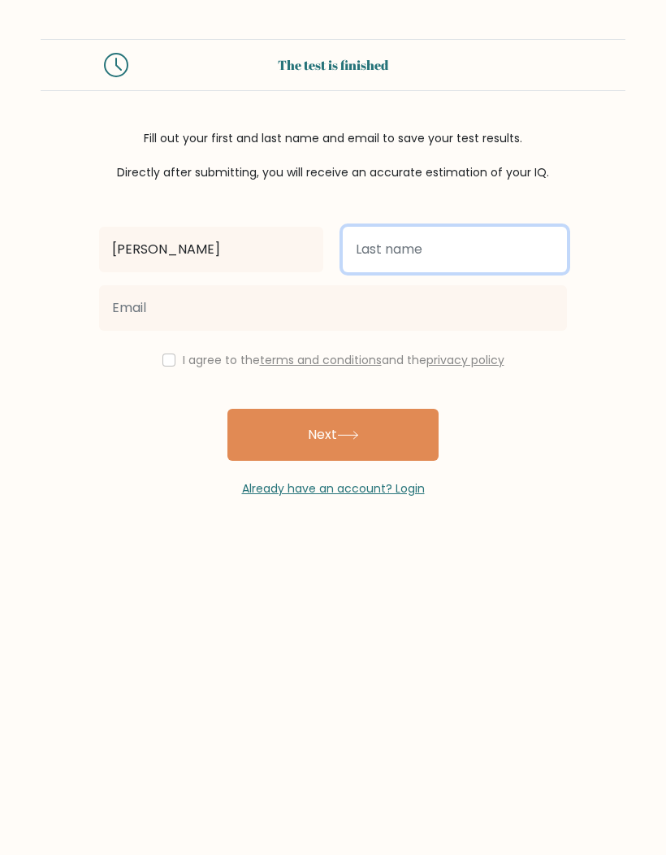
click at [475, 241] on input "text" at bounding box center [455, 250] width 224 height 46
type input "Indino"
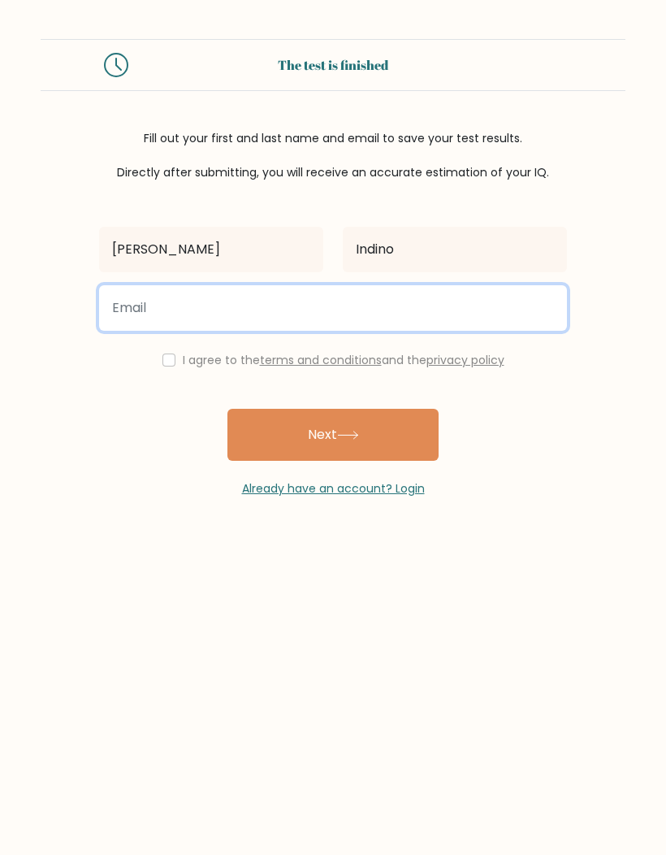
click at [463, 299] on input "email" at bounding box center [333, 308] width 468 height 46
type input "rogerindinojr@gmail.com"
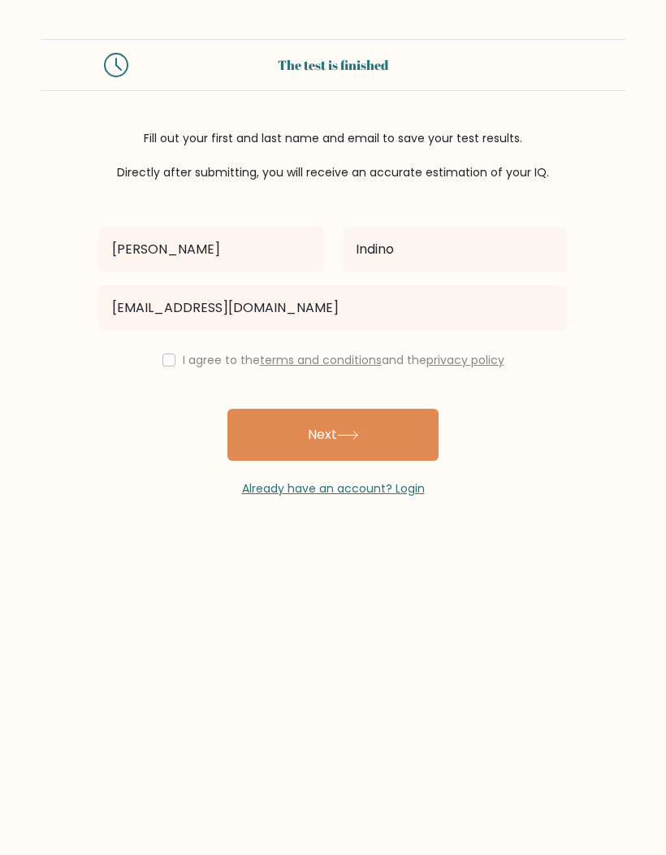
click at [163, 360] on input "checkbox" at bounding box center [169, 360] width 13 height 13
checkbox input "true"
click at [403, 427] on button "Next" at bounding box center [333, 435] width 211 height 52
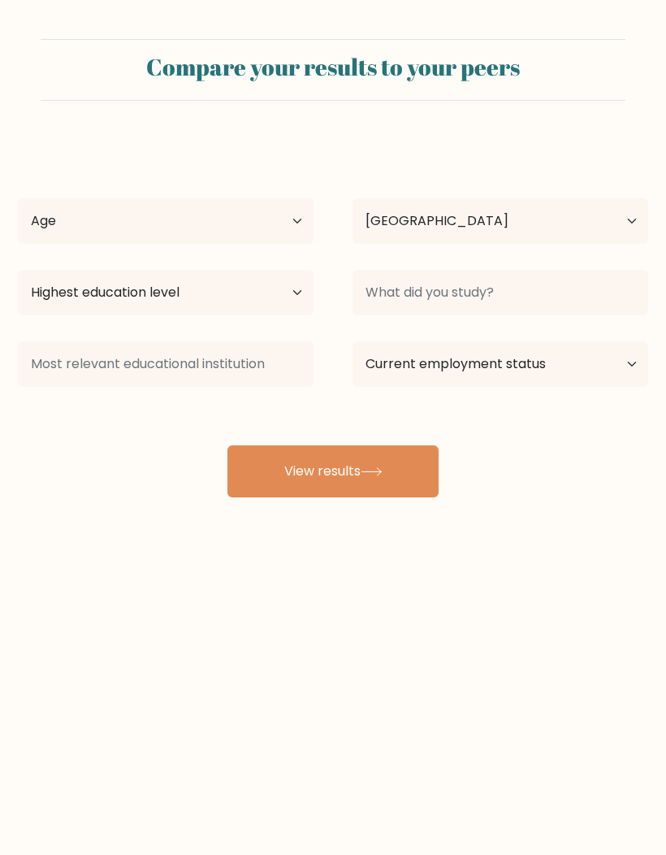
select select "PH"
click at [76, 235] on select "Age Under [DEMOGRAPHIC_DATA] [DEMOGRAPHIC_DATA] [DEMOGRAPHIC_DATA] [DEMOGRAPHIC…" at bounding box center [166, 221] width 296 height 46
select select "18_24"
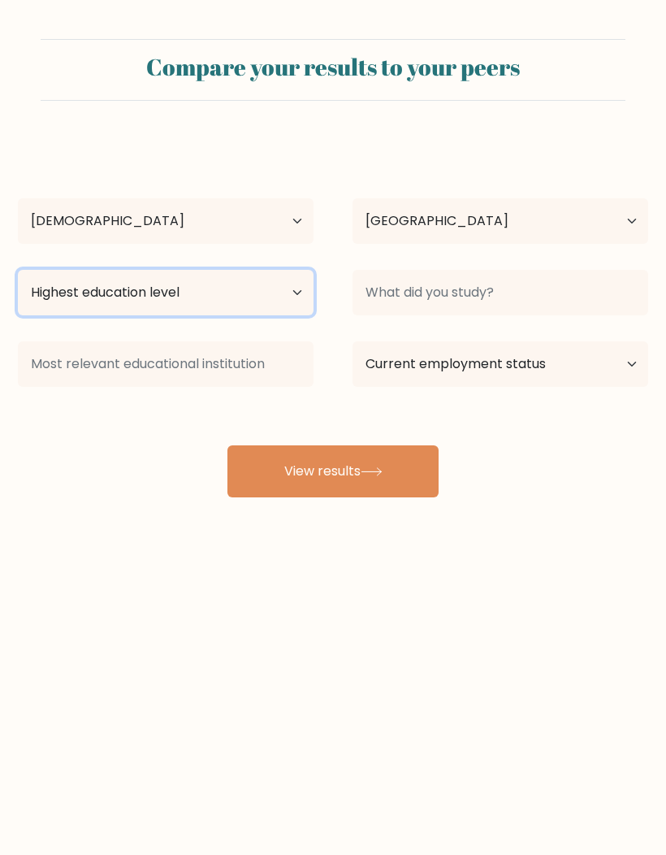
click at [37, 294] on select "Highest education level No schooling Primary Lower Secondary Upper Secondary Oc…" at bounding box center [166, 293] width 296 height 46
select select "bachelors_degree"
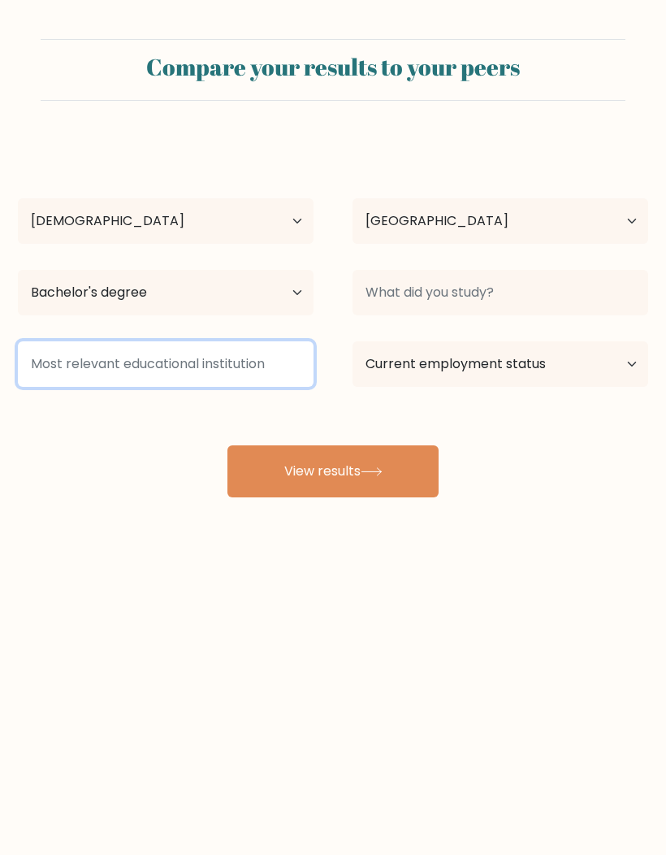
click at [46, 369] on input at bounding box center [166, 364] width 296 height 46
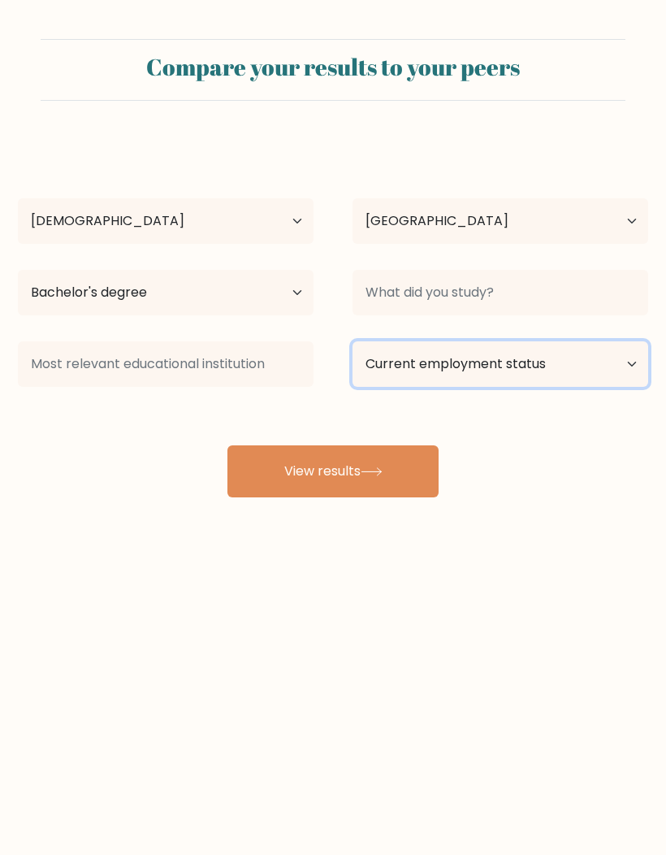
click at [565, 372] on select "Current employment status Employed Student Retired Other / prefer not to answer" at bounding box center [501, 364] width 296 height 46
select select "other"
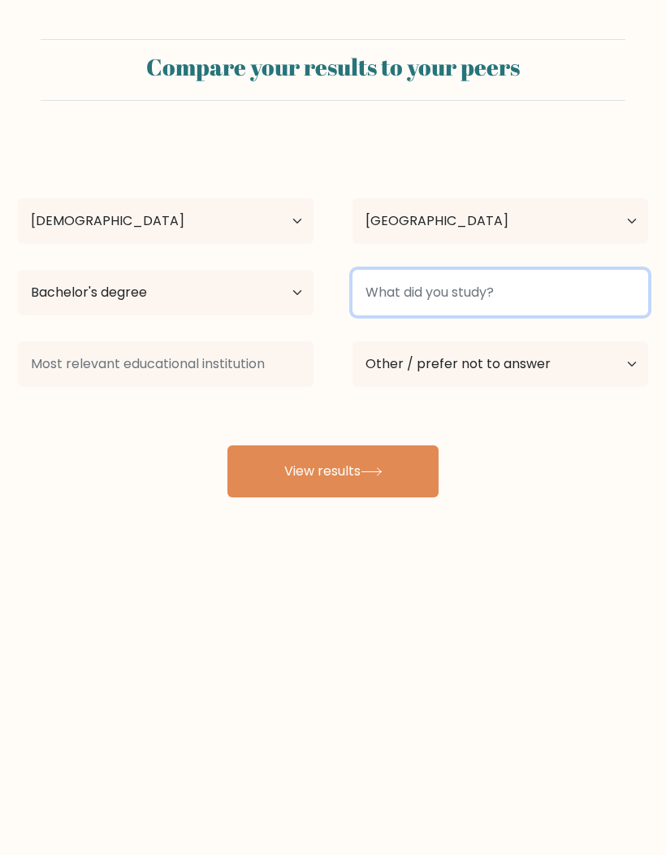
click at [592, 288] on input at bounding box center [501, 293] width 296 height 46
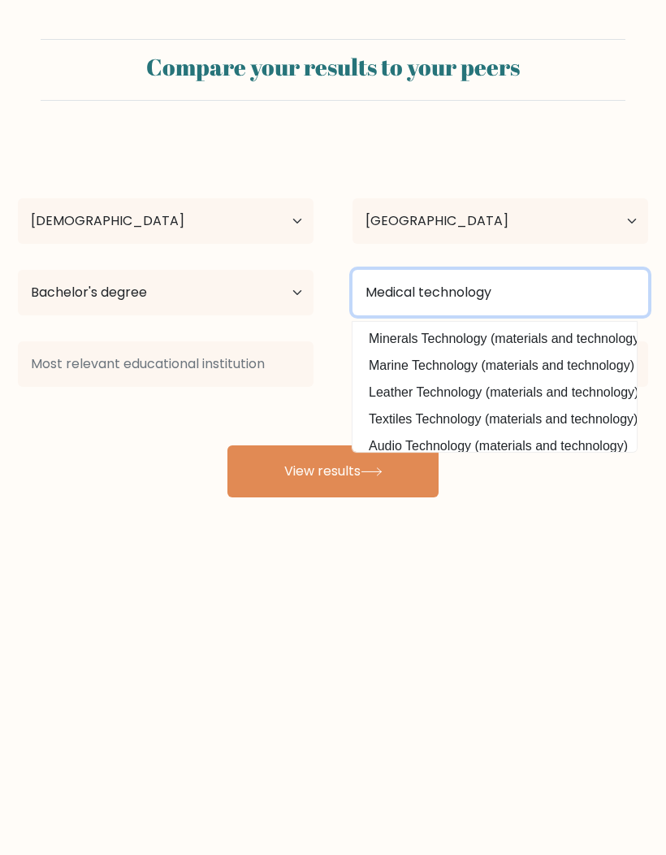
type input "Medical technology"
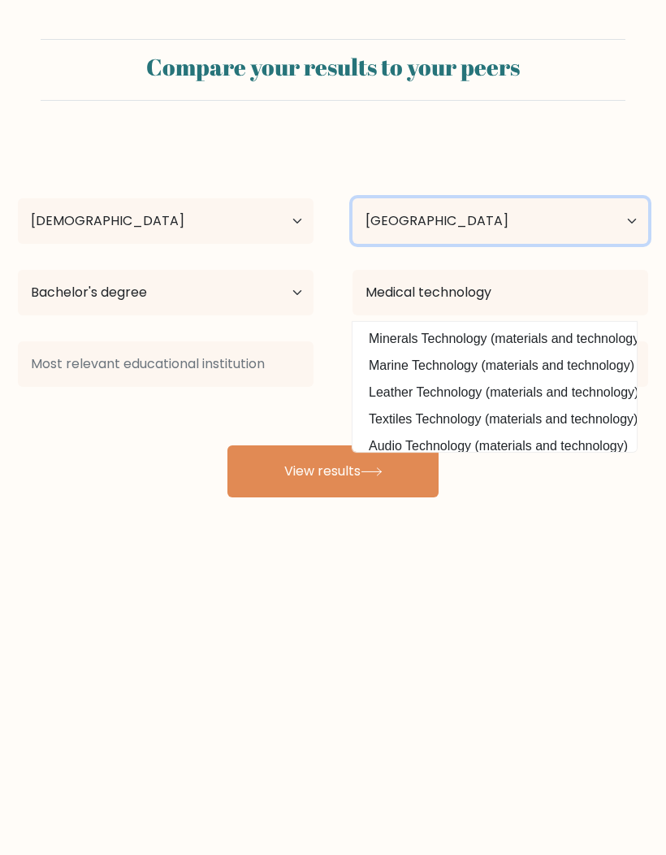
click at [560, 227] on select "Country Afghanistan Albania Algeria American Samoa Andorra Angola Anguilla Anta…" at bounding box center [501, 221] width 296 height 46
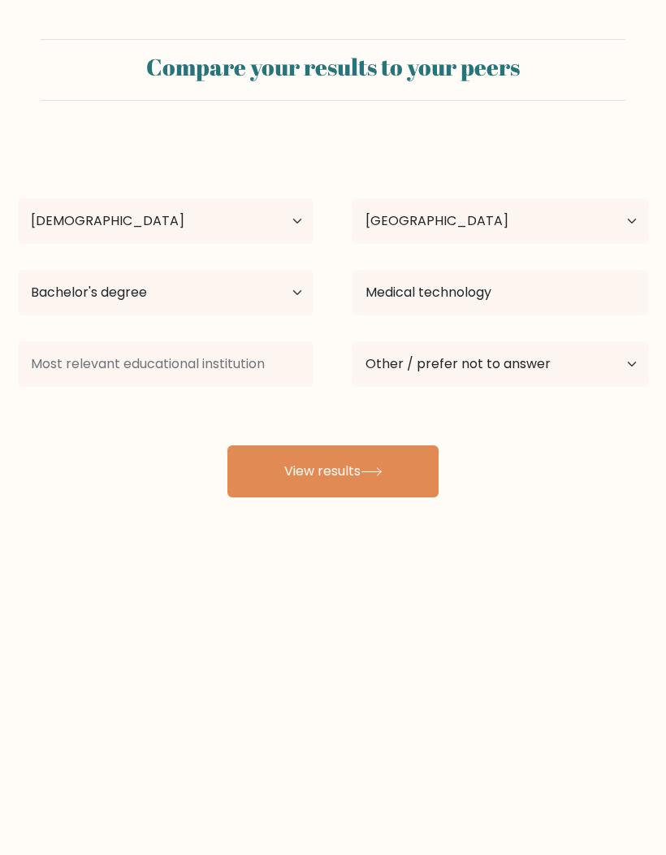
click at [383, 471] on icon at bounding box center [372, 471] width 22 height 9
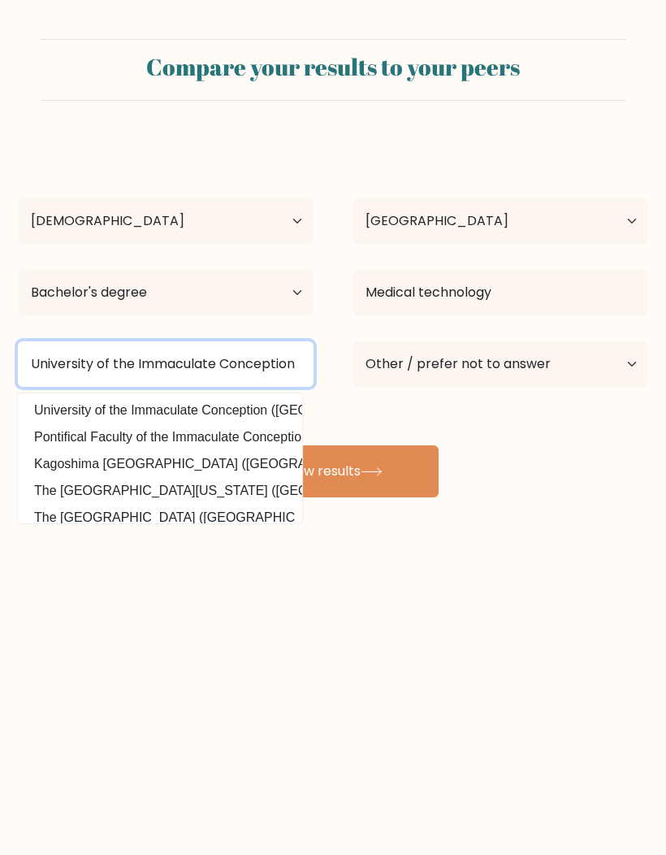
type input "University of the Immaculate Conception"
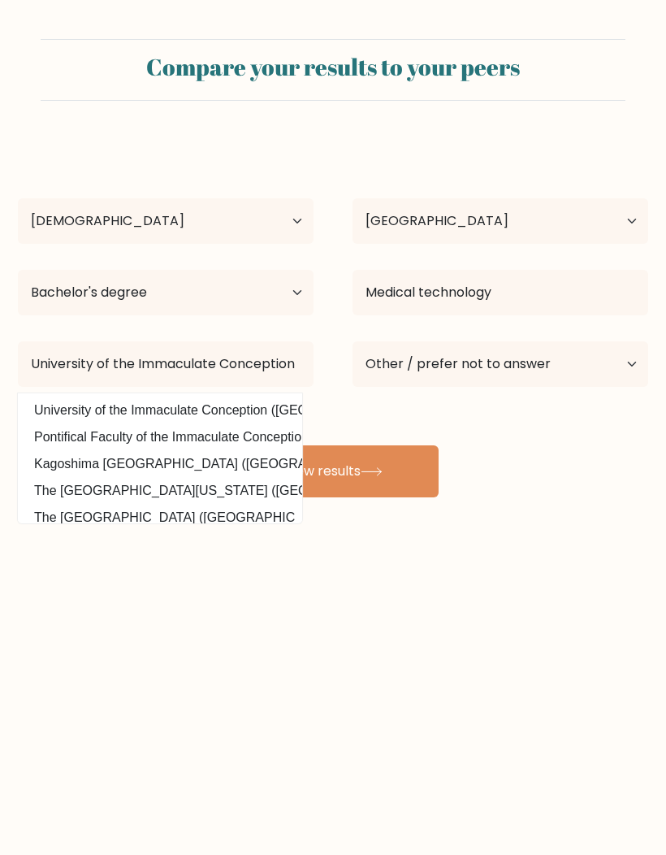
click at [392, 467] on button "View results" at bounding box center [333, 471] width 211 height 52
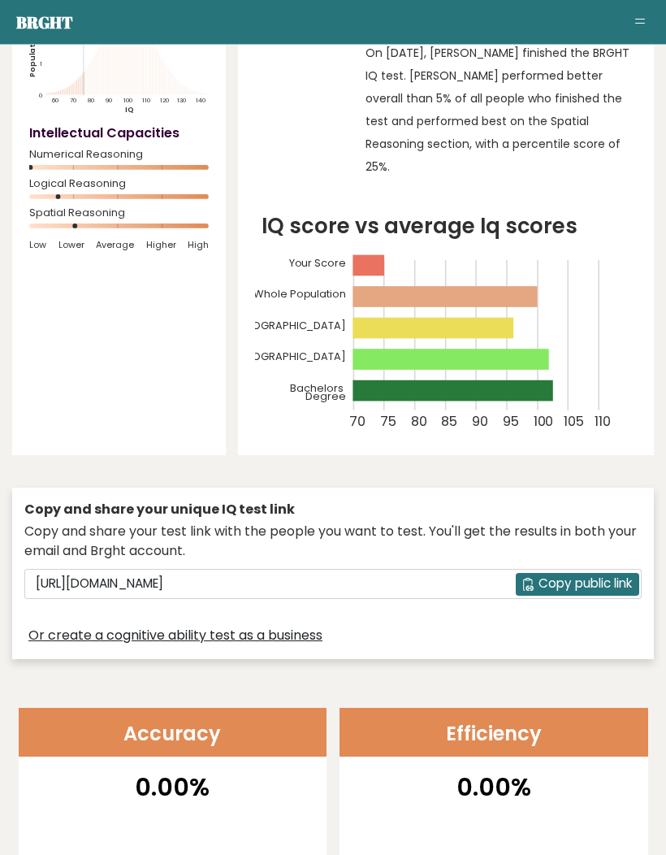
scroll to position [203, 0]
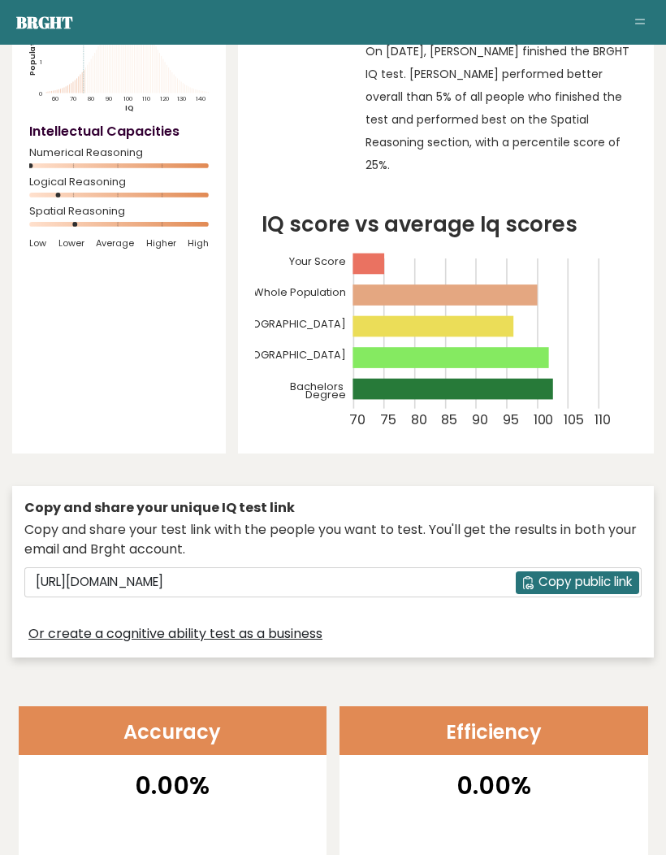
click at [622, 584] on span "Copy public link" at bounding box center [585, 582] width 93 height 19
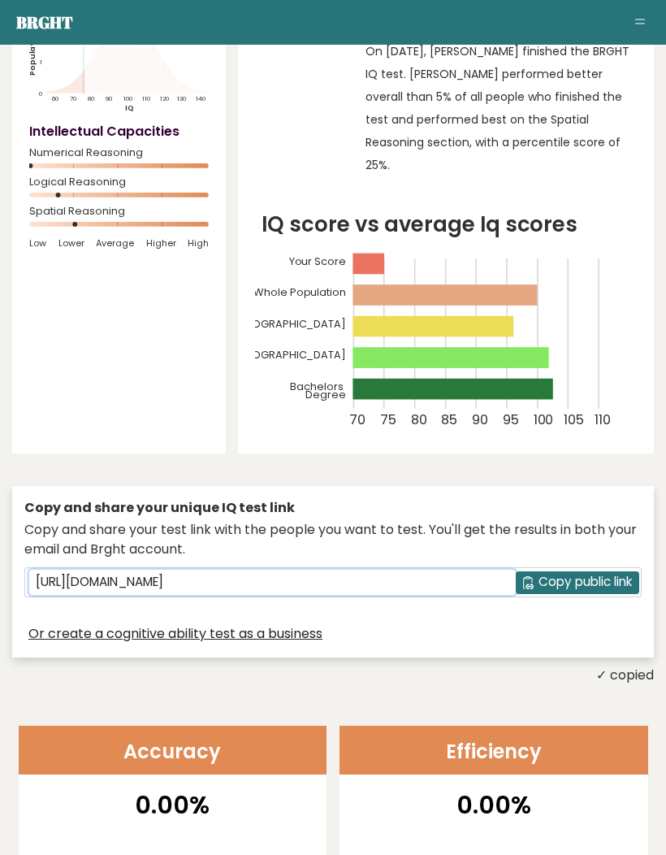
click at [84, 583] on input "[URL][DOMAIN_NAME]" at bounding box center [272, 582] width 487 height 24
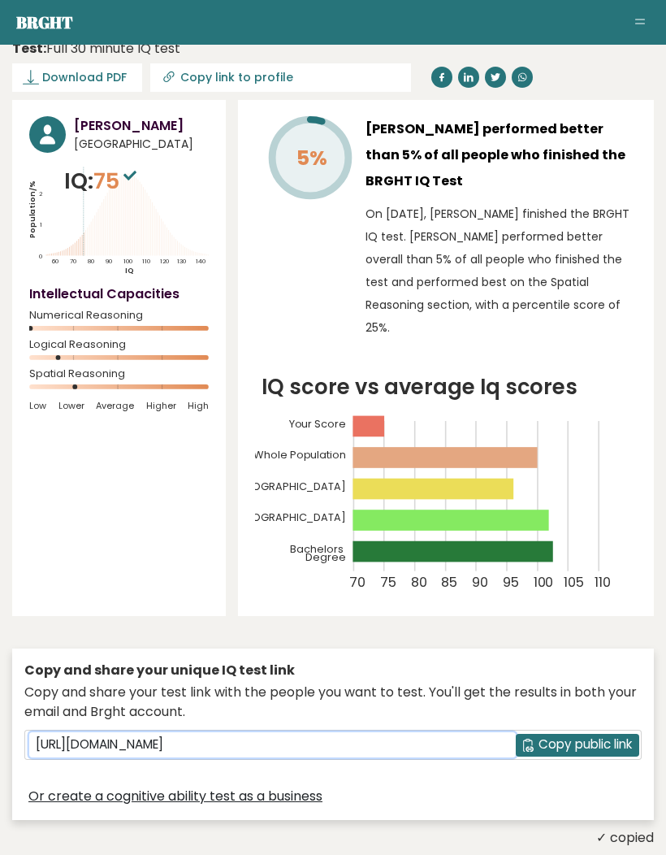
scroll to position [0, 0]
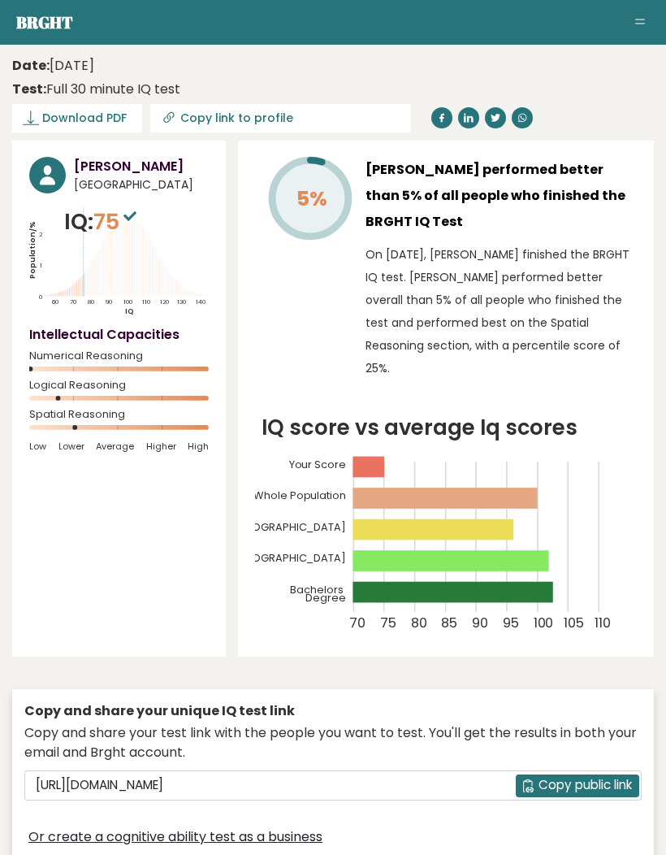
click at [38, 111] on icon at bounding box center [31, 118] width 16 height 16
